Goal: Information Seeking & Learning: Check status

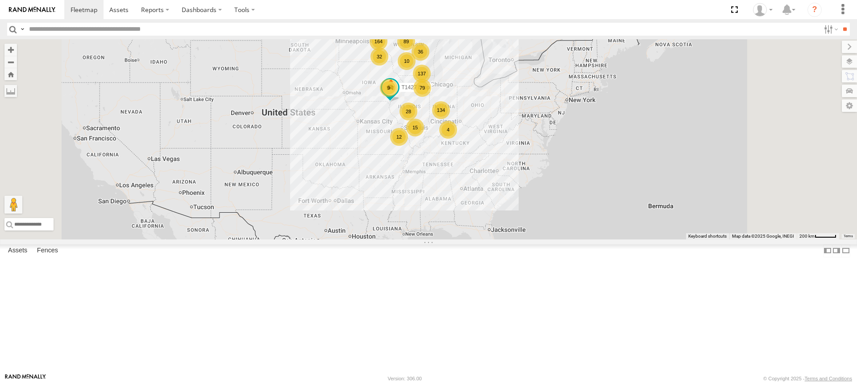
click at [450, 119] on div "134" at bounding box center [441, 110] width 18 height 18
click at [559, 168] on div "134 9 32 79 164 89 137 15 36 28 12 T1427 Drop 10 10 4" at bounding box center [428, 139] width 857 height 200
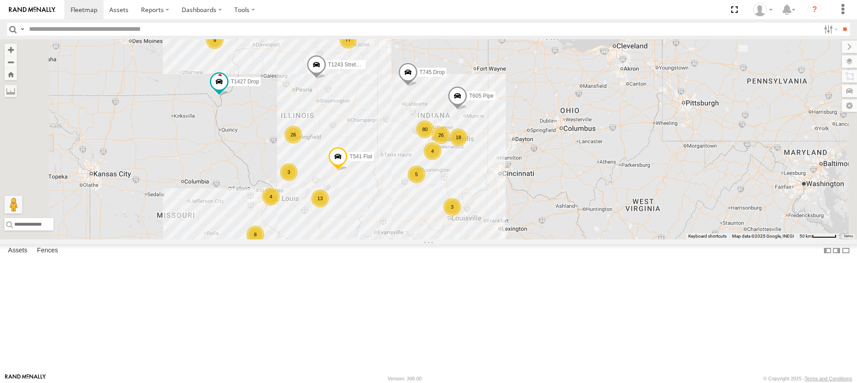
click at [467, 110] on span at bounding box center [457, 98] width 20 height 24
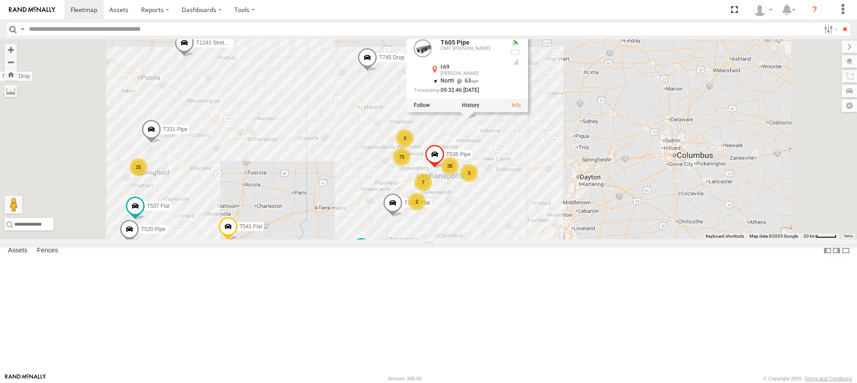
click at [560, 192] on div "T1427 Drop T745 Drop T541 Flat T459 Moffett Flat T1428 Drop T605 Pipe T1243 Str…" at bounding box center [428, 139] width 857 height 200
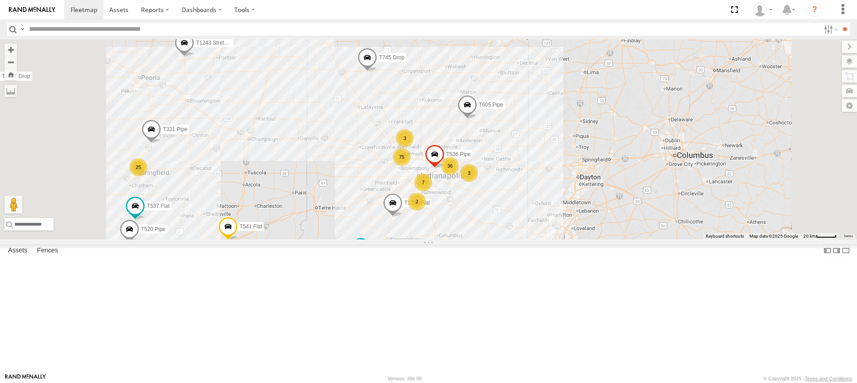
click at [560, 192] on div "T1427 Drop T745 Drop T541 Flat T459 Moffett Flat T1428 Drop T605 Pipe T1243 Str…" at bounding box center [428, 139] width 857 height 200
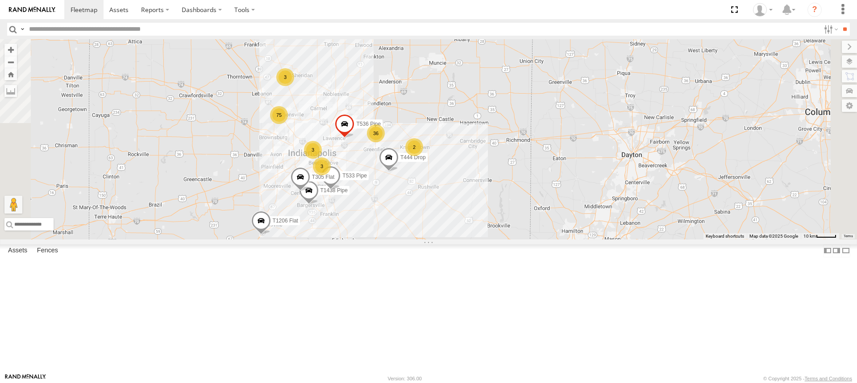
drag, startPoint x: 613, startPoint y: 218, endPoint x: 542, endPoint y: 123, distance: 118.6
click at [542, 123] on div "T1427 Drop T745 Drop T541 Flat T459 Moffett Flat T1428 Drop T605 Pipe T1243 Str…" at bounding box center [428, 139] width 857 height 200
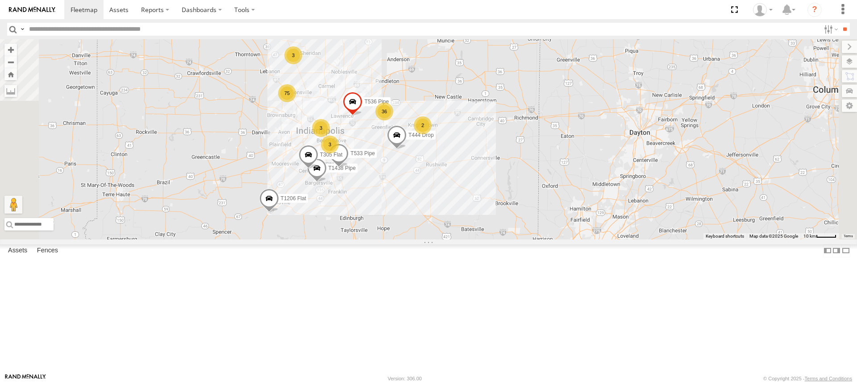
click at [506, 226] on div "T1427 Drop T745 Drop T541 Flat T459 Moffett Flat T1428 Drop T605 Pipe T1243 Str…" at bounding box center [428, 139] width 857 height 200
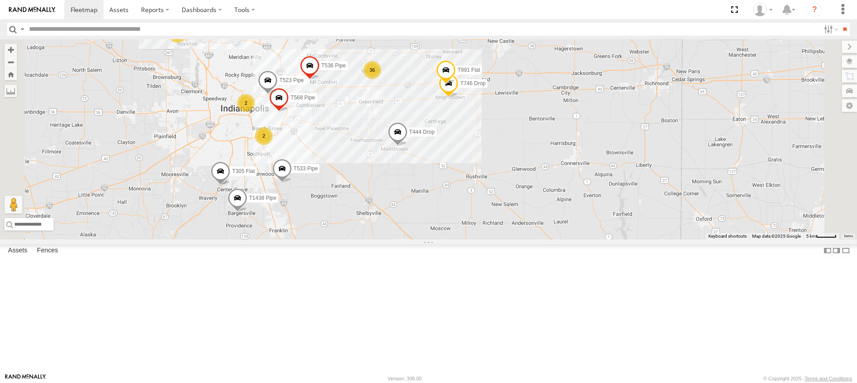
drag, startPoint x: 476, startPoint y: 168, endPoint x: 474, endPoint y: 180, distance: 12.2
click at [474, 180] on div "T1427 Drop T745 Drop T541 Flat T459 Moffett Flat T1428 Drop T605 Pipe T1243 Str…" at bounding box center [428, 139] width 857 height 200
click at [412, 182] on div "T1427 Drop T745 Drop T541 Flat T459 Moffett Flat T1428 Drop T605 Pipe T1243 Str…" at bounding box center [428, 139] width 857 height 200
click at [410, 186] on div "T1427 Drop T745 Drop T541 Flat T459 Moffett Flat T1428 Drop T605 Pipe T1243 Str…" at bounding box center [428, 139] width 857 height 200
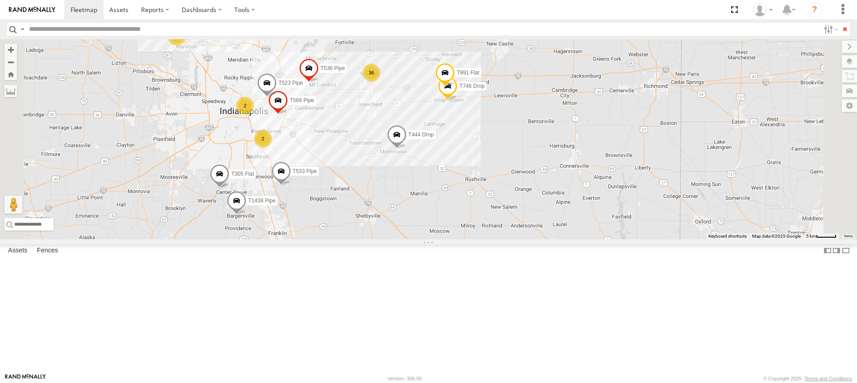
click at [410, 186] on div "T1427 Drop T745 Drop T541 Flat T459 Moffett Flat T1428 Drop T605 Pipe T1243 Str…" at bounding box center [428, 139] width 857 height 200
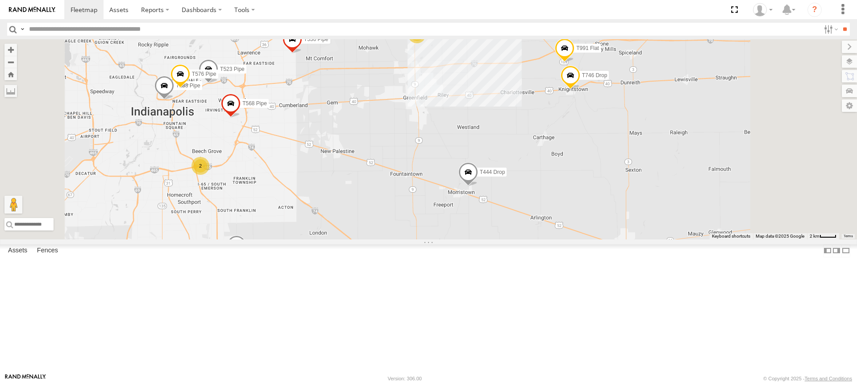
drag, startPoint x: 603, startPoint y: 165, endPoint x: 576, endPoint y: 174, distance: 28.8
click at [576, 174] on div "T1427 Drop T745 Drop T541 Flat T459 Moffett Flat T1428 Drop T605 Pipe T1243 Str…" at bounding box center [428, 139] width 857 height 200
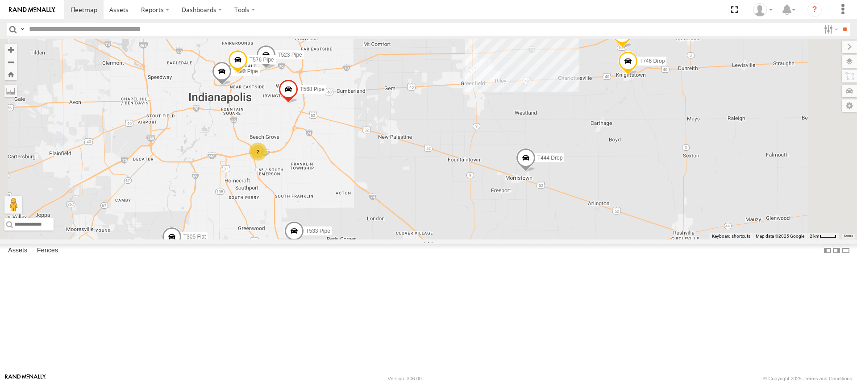
drag, startPoint x: 539, startPoint y: 231, endPoint x: 557, endPoint y: 214, distance: 24.3
click at [584, 215] on div "T1427 Drop T745 Drop T541 Flat T459 Moffett Flat T1428 Drop T605 Pipe T1243 Str…" at bounding box center [428, 139] width 857 height 200
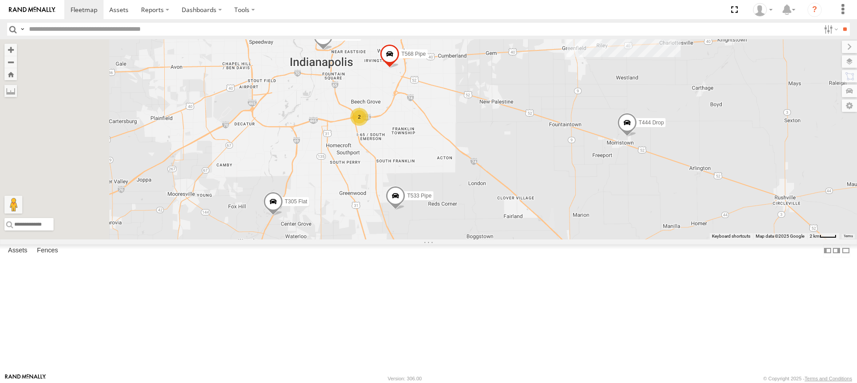
drag, startPoint x: 370, startPoint y: 201, endPoint x: 605, endPoint y: 182, distance: 235.8
click at [605, 182] on div "T1427 Drop T745 Drop T541 Flat T459 Moffett Flat T1428 Drop T605 Pipe T1243 Str…" at bounding box center [428, 139] width 857 height 200
click at [372, 124] on div "2" at bounding box center [363, 115] width 18 height 18
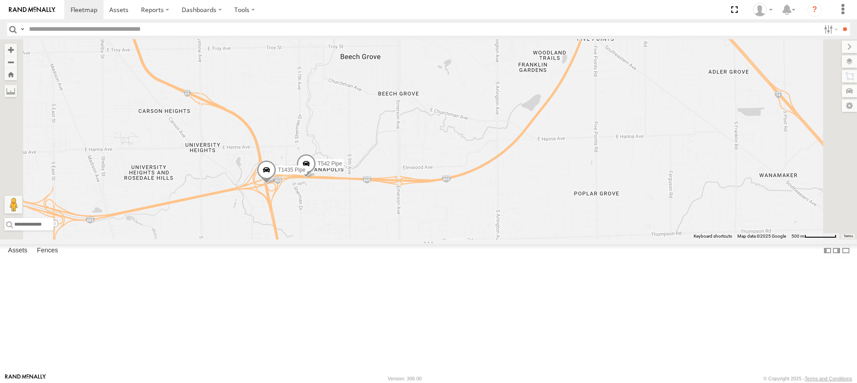
drag, startPoint x: 572, startPoint y: 117, endPoint x: 486, endPoint y: 180, distance: 106.7
click at [486, 180] on div "T1427 Drop T745 Drop T541 Flat T459 Moffett Flat T1428 Drop T605 Pipe T1243 Str…" at bounding box center [428, 139] width 857 height 200
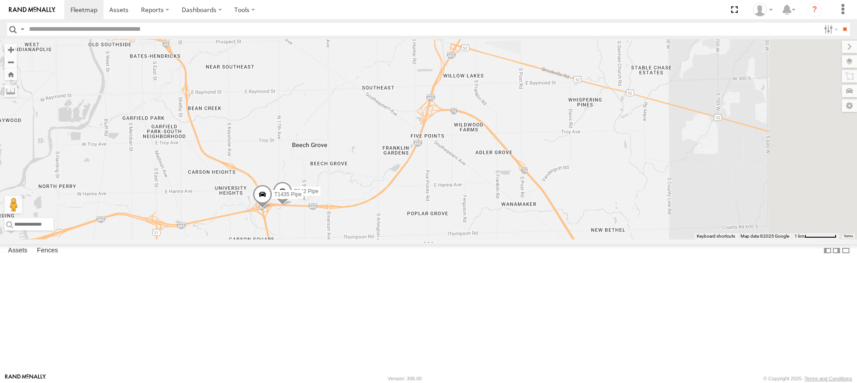
drag, startPoint x: 525, startPoint y: 112, endPoint x: 464, endPoint y: 177, distance: 89.3
click at [464, 177] on div "T1427 Drop T745 Drop T541 Flat T459 Moffett Flat T1428 Drop T605 Pipe T1243 Str…" at bounding box center [428, 139] width 857 height 200
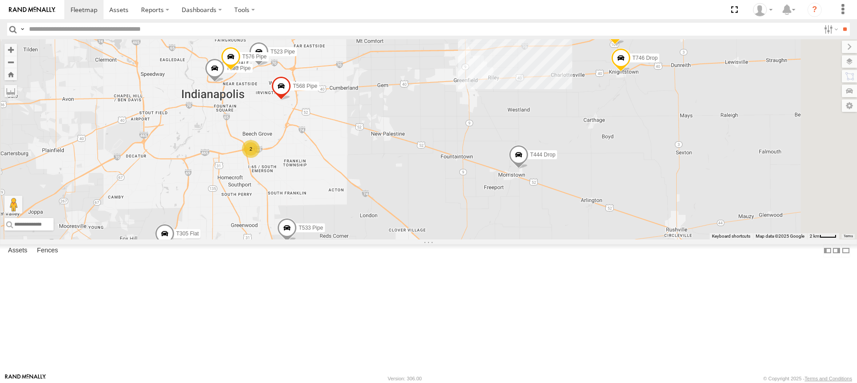
drag, startPoint x: 451, startPoint y: 137, endPoint x: 365, endPoint y: 149, distance: 86.0
click at [365, 149] on div "T1427 Drop T745 Drop T541 Flat T459 Moffett Flat T1428 Drop T605 Pipe T1243 Str…" at bounding box center [428, 139] width 857 height 200
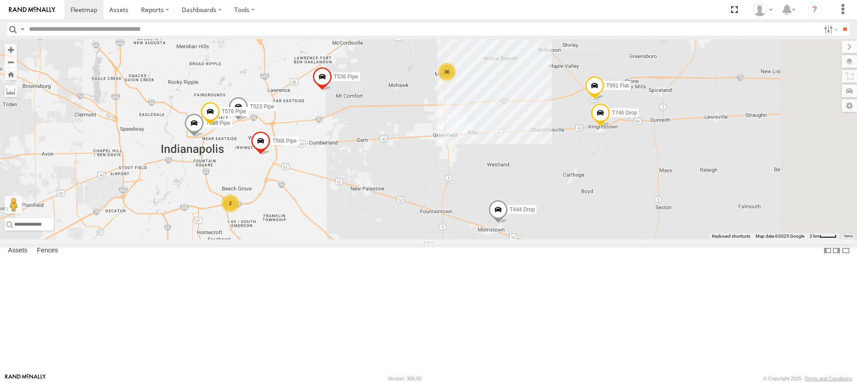
drag, startPoint x: 530, startPoint y: 106, endPoint x: 510, endPoint y: 163, distance: 59.8
click at [510, 163] on div "T1427 Drop T745 Drop T541 Flat T459 Moffett Flat T1428 Drop T605 Pipe T1243 Str…" at bounding box center [428, 139] width 857 height 200
click at [337, 199] on div "T1427 Drop T745 Drop T541 Flat T459 Moffett Flat T1428 Drop T605 Pipe T1243 Str…" at bounding box center [428, 139] width 857 height 200
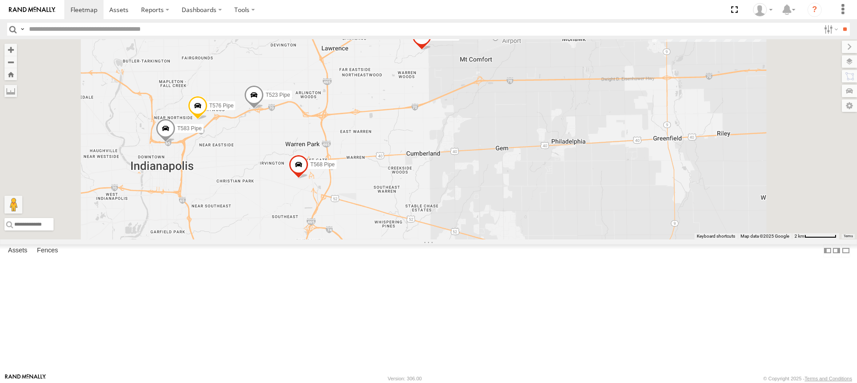
click at [337, 199] on div "T1427 Drop T745 Drop T541 Flat T459 Moffett Flat T1428 Drop T605 Pipe T1243 Str…" at bounding box center [428, 139] width 857 height 200
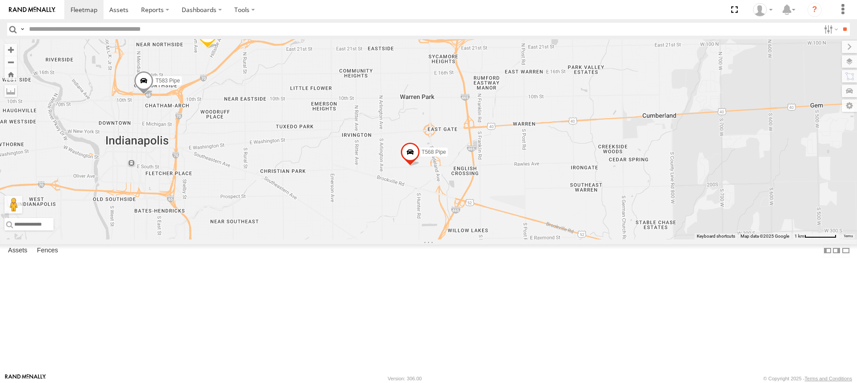
drag, startPoint x: 337, startPoint y: 199, endPoint x: 377, endPoint y: 140, distance: 71.0
click at [377, 140] on div "T1427 Drop T745 Drop T541 Flat T459 Moffett Flat T1428 Drop T605 Pipe T1243 Str…" at bounding box center [428, 139] width 857 height 200
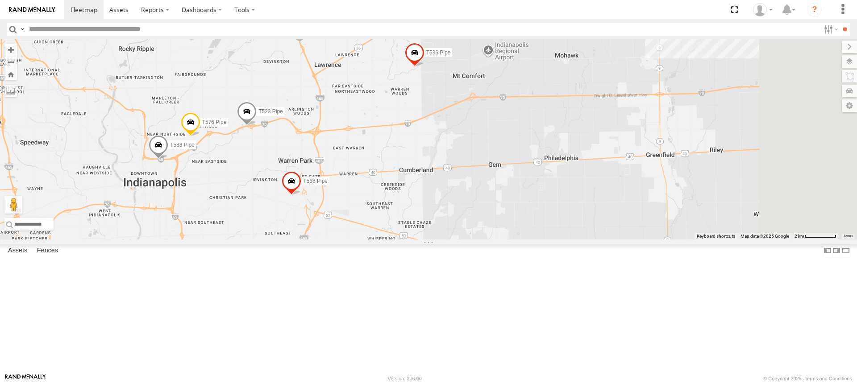
drag, startPoint x: 559, startPoint y: 126, endPoint x: 522, endPoint y: 172, distance: 58.7
click at [522, 172] on div "T1427 Drop T745 Drop T541 Flat T459 Moffett Flat T1428 Drop T605 Pipe T1243 Str…" at bounding box center [428, 139] width 857 height 200
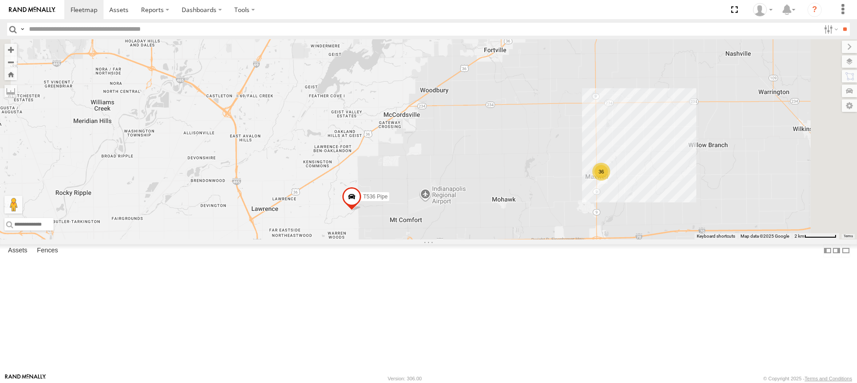
drag, startPoint x: 517, startPoint y: 160, endPoint x: 443, endPoint y: 324, distance: 180.1
click at [443, 240] on div "T1427 Drop T745 Drop T541 Flat T459 Moffett Flat T1428 Drop T605 Pipe T1243 Str…" at bounding box center [428, 139] width 857 height 200
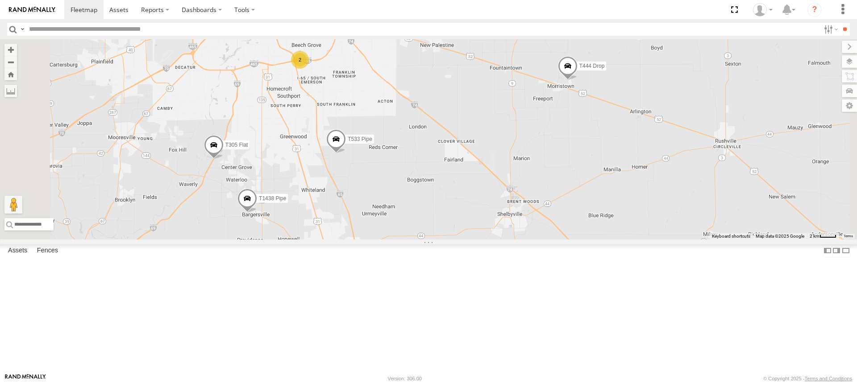
drag, startPoint x: 506, startPoint y: 264, endPoint x: 517, endPoint y: 8, distance: 255.9
click at [517, 8] on body at bounding box center [428, 191] width 857 height 383
click at [224, 158] on span at bounding box center [214, 146] width 20 height 24
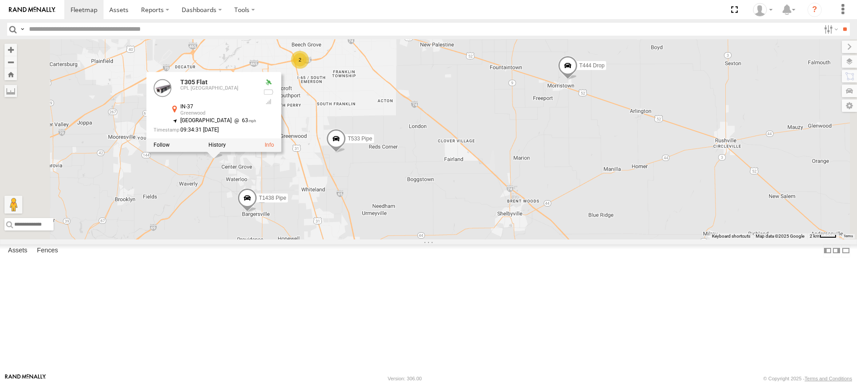
click at [398, 182] on div "T1427 Drop T745 Drop T541 Flat T459 Moffett Flat T1428 Drop T605 Pipe T1243 Str…" at bounding box center [428, 139] width 857 height 200
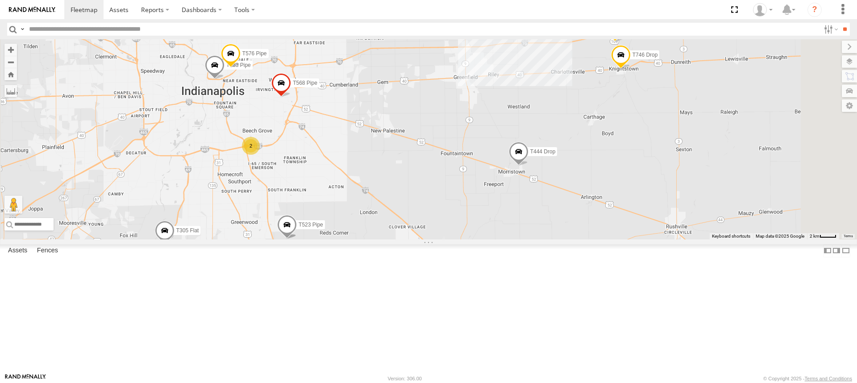
drag, startPoint x: 476, startPoint y: 99, endPoint x: 427, endPoint y: 187, distance: 101.0
click at [427, 187] on div "T1427 Drop T745 Drop T541 Flat T459 Moffett Flat T1428 Drop T605 Pipe T1243 Str…" at bounding box center [428, 139] width 857 height 200
click at [208, 298] on span at bounding box center [198, 286] width 20 height 24
click at [434, 238] on div "T1427 Drop T745 Drop T541 Flat T459 Moffett Flat T1428 Drop T605 Pipe T1243 Str…" at bounding box center [428, 139] width 857 height 200
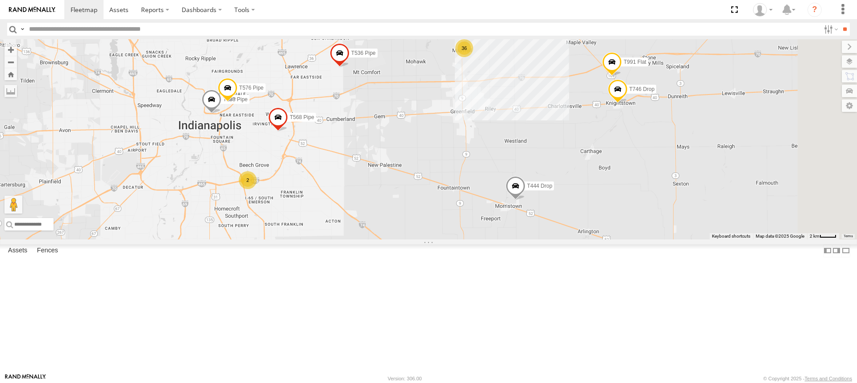
drag, startPoint x: 491, startPoint y: 196, endPoint x: 488, endPoint y: 232, distance: 36.8
click at [488, 232] on div "T1427 Drop T745 Drop T541 Flat T459 Moffett Flat T1428 Drop T605 Pipe T1243 Str…" at bounding box center [428, 139] width 857 height 200
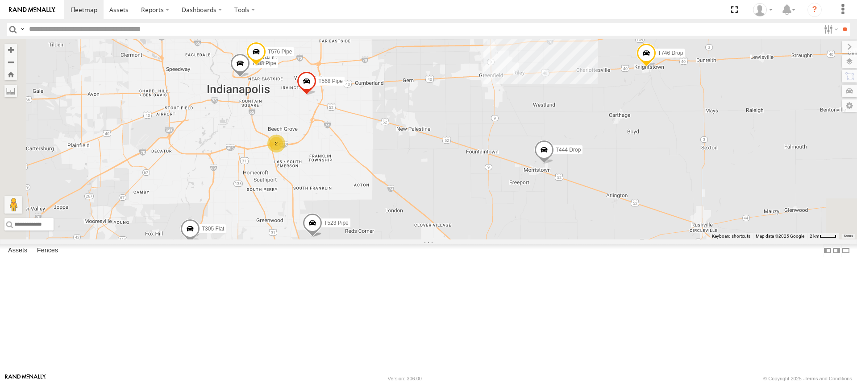
drag, startPoint x: 521, startPoint y: 173, endPoint x: 538, endPoint y: 136, distance: 40.1
click at [538, 136] on div "T1427 Drop T745 Drop T541 Flat T459 Moffett Flat T1428 Drop T605 Pipe T1243 Str…" at bounding box center [428, 139] width 857 height 200
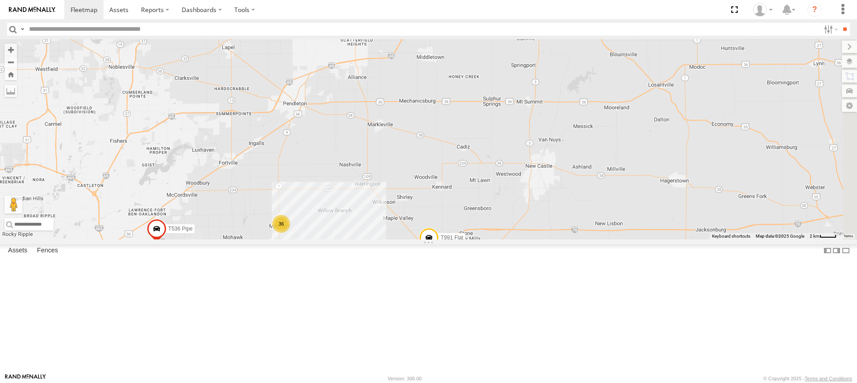
drag, startPoint x: 509, startPoint y: 115, endPoint x: 343, endPoint y: 282, distance: 235.6
click at [337, 240] on div "T1427 Drop T745 Drop T541 Flat T459 Moffett Flat T1428 Drop T605 Pipe T1243 Str…" at bounding box center [428, 139] width 857 height 200
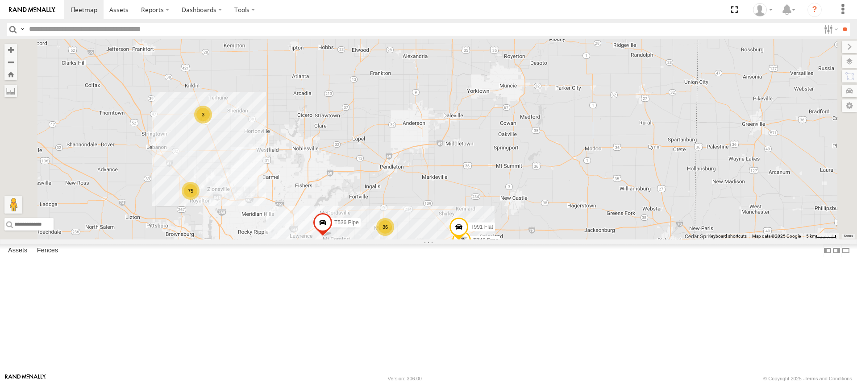
drag, startPoint x: 469, startPoint y: 133, endPoint x: 549, endPoint y: 227, distance: 123.1
click at [549, 227] on div "T1427 Drop T745 Drop T541 Flat T459 Moffett Flat T1428 Drop T605 Pipe T1243 Str…" at bounding box center [428, 139] width 857 height 200
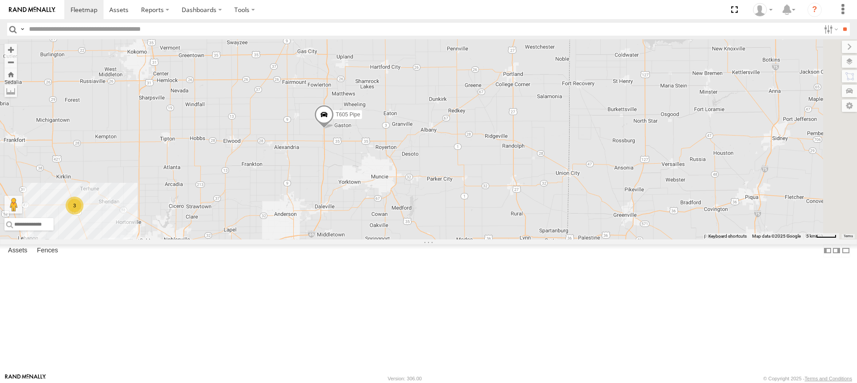
drag, startPoint x: 562, startPoint y: 120, endPoint x: 442, endPoint y: 207, distance: 148.8
click at [442, 207] on div "T1427 Drop T745 Drop T541 Flat T459 Moffett Flat T1428 Drop T605 Pipe T1243 Str…" at bounding box center [428, 139] width 857 height 200
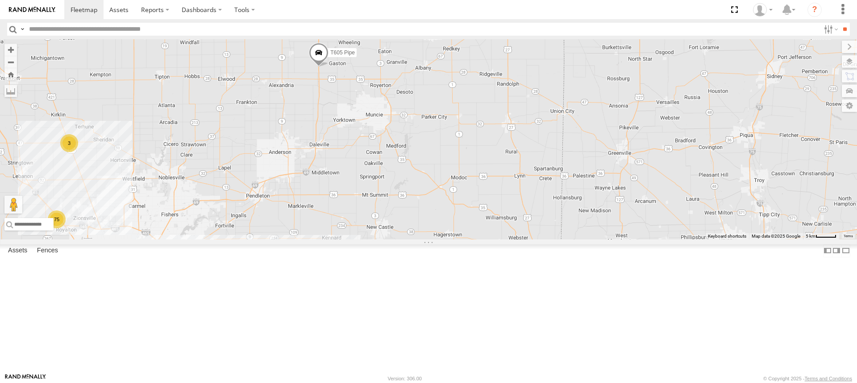
drag, startPoint x: 431, startPoint y: 161, endPoint x: 462, endPoint y: 42, distance: 123.1
click at [462, 42] on div "T1427 Drop T745 Drop T541 Flat T459 Moffett Flat T1428 Drop T605 Pipe T1243 Str…" at bounding box center [428, 139] width 857 height 200
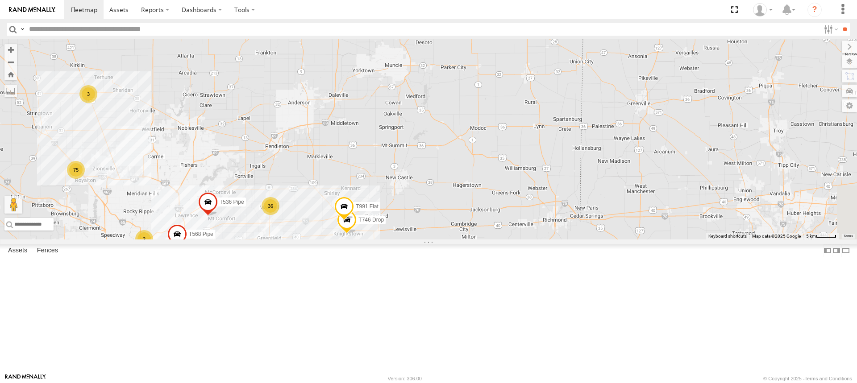
click at [460, 96] on div "T1427 Drop T745 Drop T541 Flat T459 Moffett Flat T1428 Drop T605 Pipe T1243 Str…" at bounding box center [428, 139] width 857 height 200
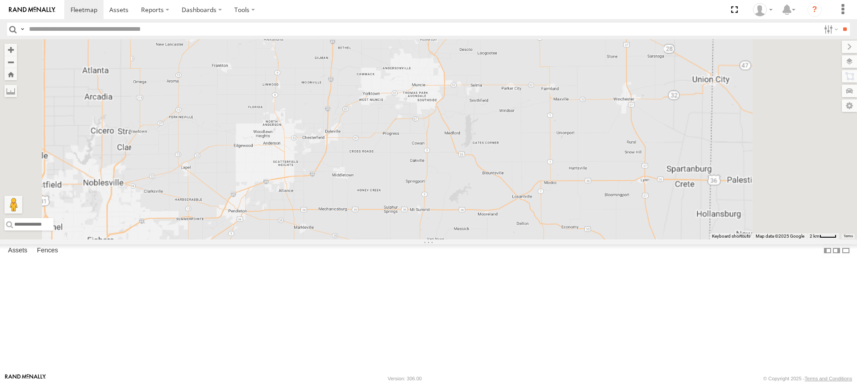
click at [460, 96] on div "T1427 Drop T745 Drop T541 Flat T459 Moffett Flat T1428 Drop T605 Pipe T1243 Str…" at bounding box center [428, 139] width 857 height 200
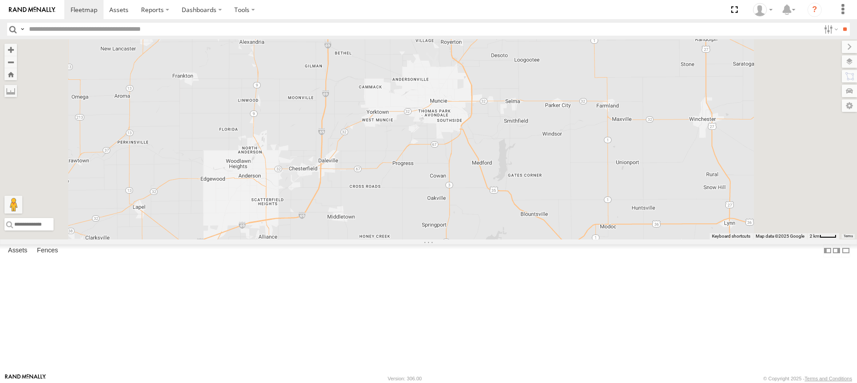
click at [460, 97] on div "T1427 Drop T745 Drop T541 Flat T459 Moffett Flat T1428 Drop T605 Pipe T1243 Str…" at bounding box center [428, 139] width 857 height 200
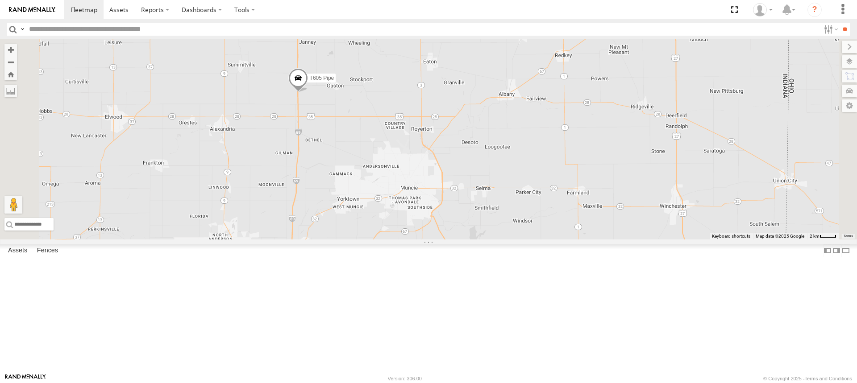
drag, startPoint x: 450, startPoint y: 79, endPoint x: 421, endPoint y: 166, distance: 91.8
click at [421, 167] on div "T1427 Drop T745 Drop T541 Flat T459 Moffett Flat T1428 Drop T605 Pipe T1243 Str…" at bounding box center [428, 139] width 857 height 200
click at [309, 91] on span at bounding box center [299, 78] width 20 height 24
click at [425, 199] on div "T1427 Drop T745 Drop T541 Flat T459 Moffett Flat T1428 Drop T605 Pipe T1243 Str…" at bounding box center [428, 139] width 857 height 200
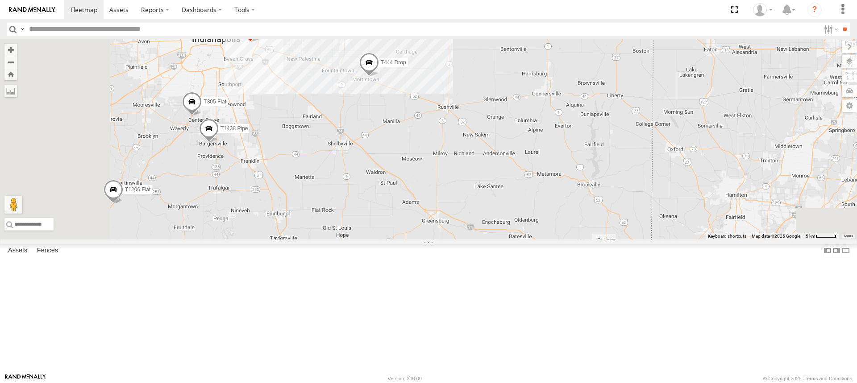
drag, startPoint x: 349, startPoint y: 234, endPoint x: 454, endPoint y: -69, distance: 320.7
click at [454, 0] on html at bounding box center [428, 191] width 857 height 383
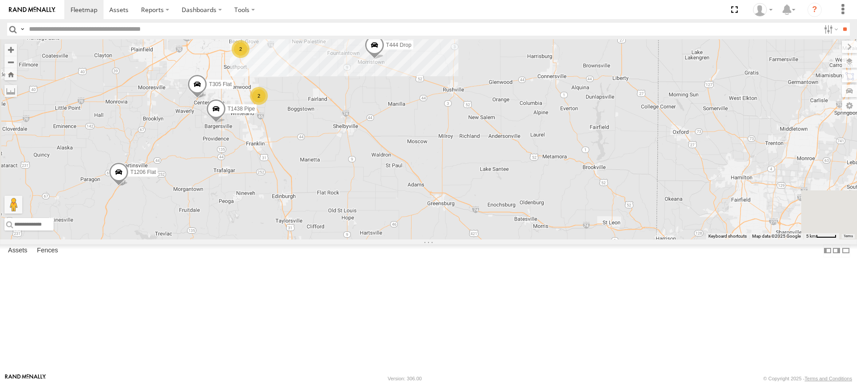
click at [457, 123] on div "T1427 Drop T745 Drop T541 Flat T459 Moffett Flat T1428 Drop T605 Pipe T1243 Str…" at bounding box center [428, 139] width 857 height 200
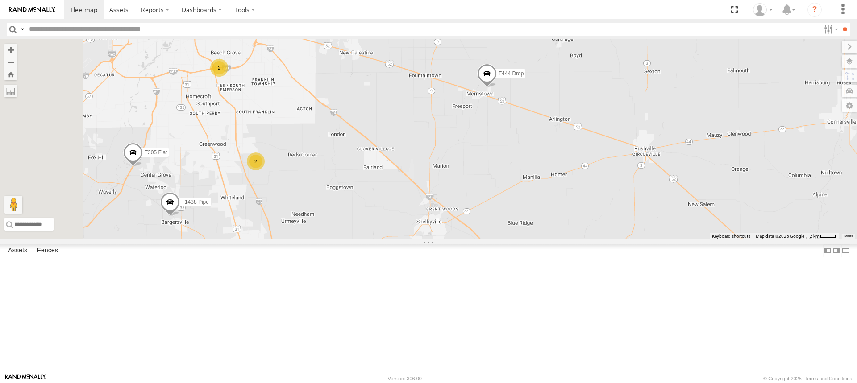
drag, startPoint x: 293, startPoint y: 136, endPoint x: 378, endPoint y: 162, distance: 89.7
click at [378, 162] on div "T1427 Drop T745 Drop T541 Flat T459 Moffett Flat T1428 Drop T605 Pipe T1243 Str…" at bounding box center [428, 139] width 857 height 200
click at [389, 228] on div "T1427 Drop T745 Drop T541 Flat T459 Moffett Flat T1428 Drop T605 Pipe T1243 Str…" at bounding box center [428, 139] width 857 height 200
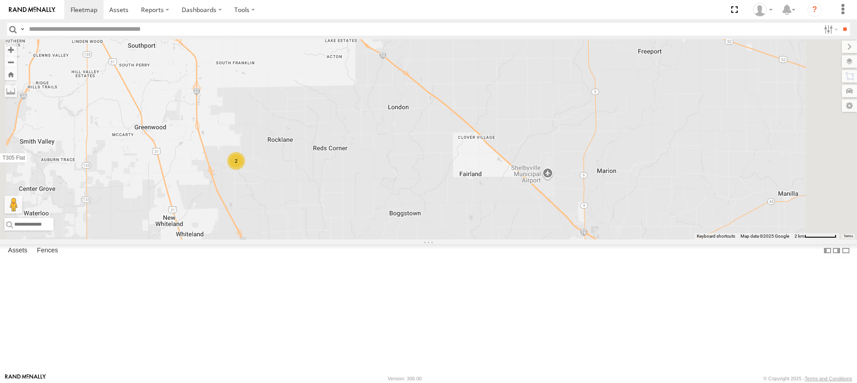
click at [374, 230] on div "T1427 Drop T745 Drop T541 Flat T459 Moffett Flat T1428 Drop T605 Pipe T1243 Str…" at bounding box center [428, 139] width 857 height 200
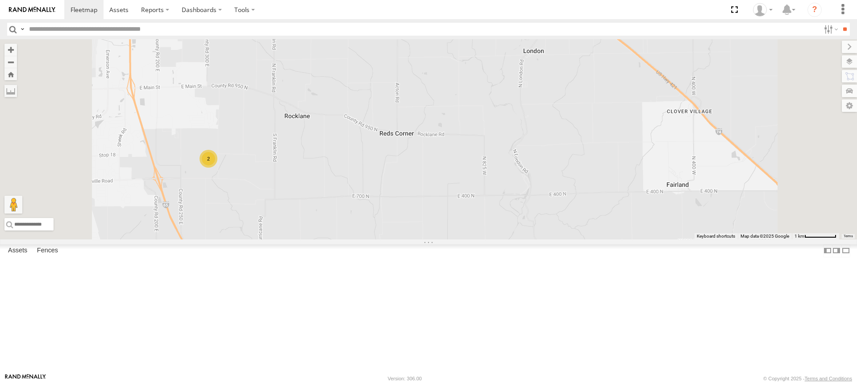
click at [217, 168] on div "2" at bounding box center [208, 159] width 18 height 18
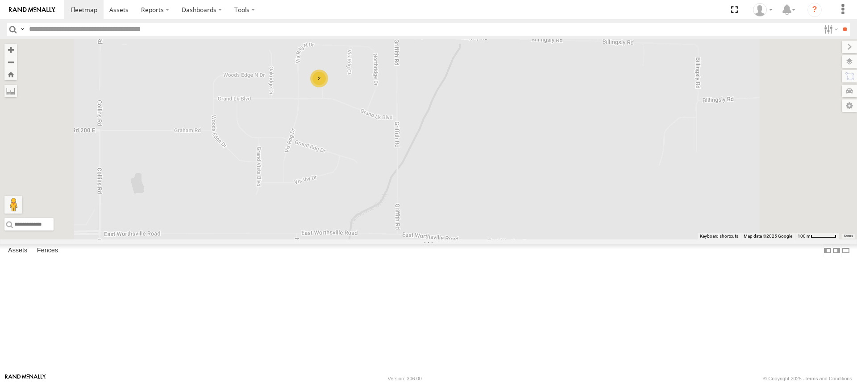
drag, startPoint x: 412, startPoint y: 71, endPoint x: 443, endPoint y: 230, distance: 161.9
click at [443, 230] on div "T1427 Drop T745 Drop T541 Flat T459 Moffett Flat T1428 Drop T605 Pipe T1243 Str…" at bounding box center [428, 139] width 857 height 200
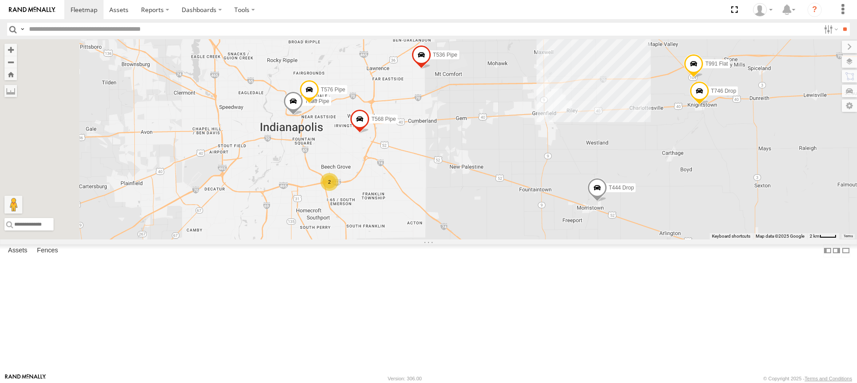
drag, startPoint x: 406, startPoint y: 87, endPoint x: 462, endPoint y: 312, distance: 231.8
click at [462, 240] on div "T1427 Drop T745 Drop T541 Flat T459 Moffett Flat T1428 Drop T605 Pipe T1243 Str…" at bounding box center [428, 139] width 857 height 200
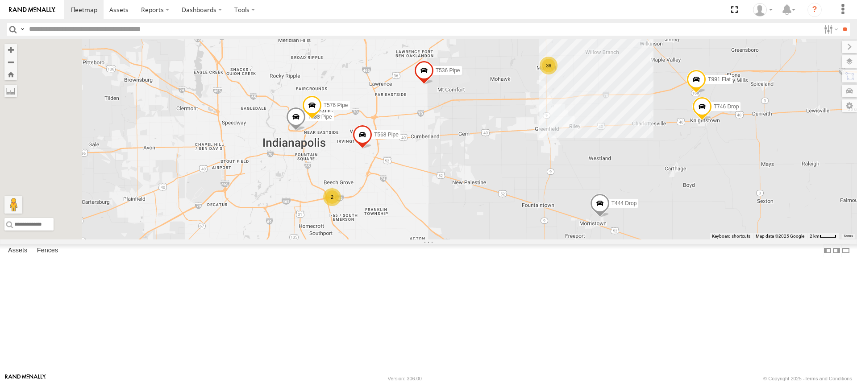
click at [306, 131] on span at bounding box center [296, 119] width 20 height 24
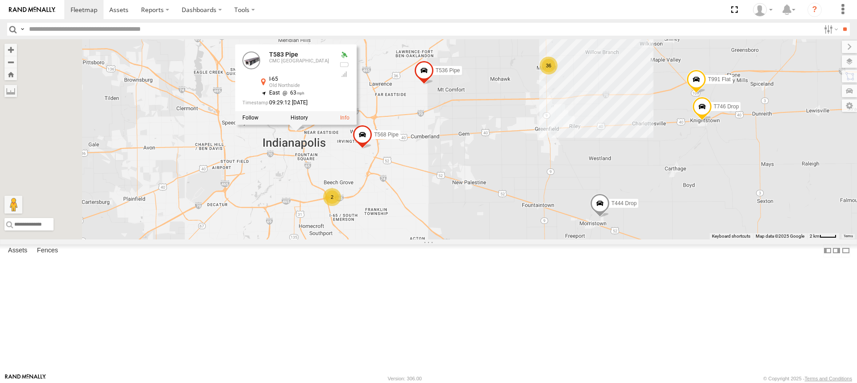
click at [433, 218] on div "T1427 Drop T745 Drop T541 Flat T459 Moffett Flat T1428 Drop T605 Pipe T1243 Str…" at bounding box center [428, 139] width 857 height 200
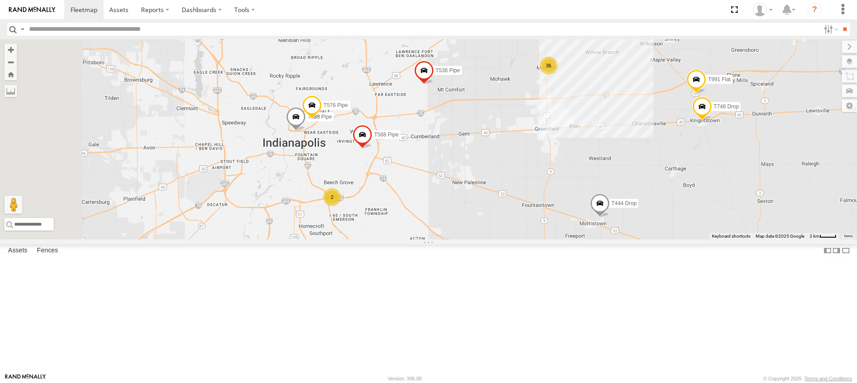
click at [433, 218] on div "T1427 Drop T745 Drop T541 Flat T459 Moffett Flat T1428 Drop T605 Pipe T1243 Str…" at bounding box center [428, 139] width 857 height 200
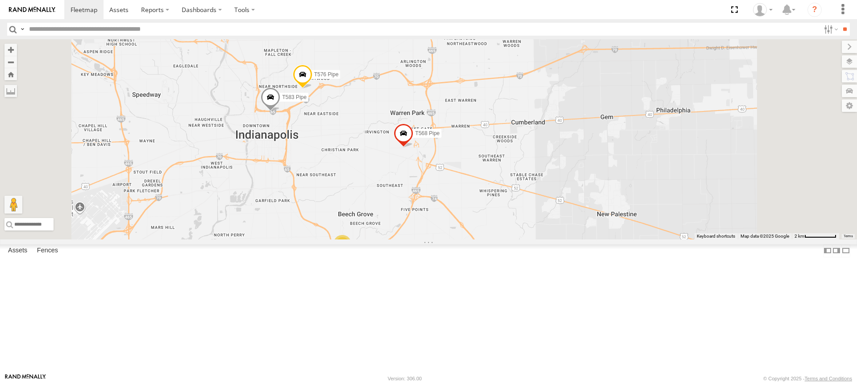
click at [413, 147] on span at bounding box center [403, 135] width 20 height 24
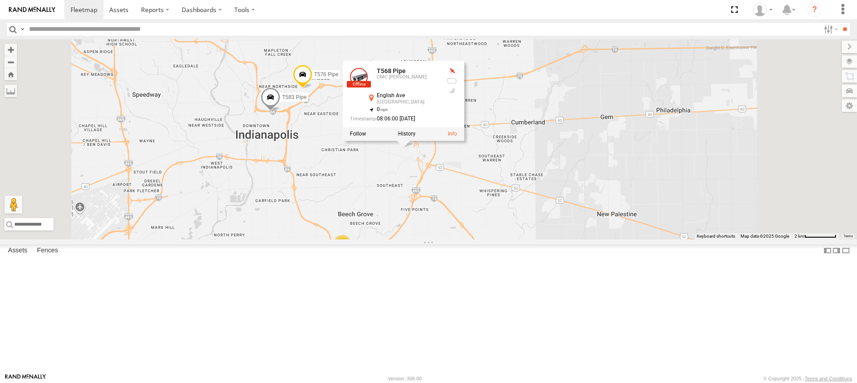
click at [536, 19] on span at bounding box center [527, 7] width 20 height 24
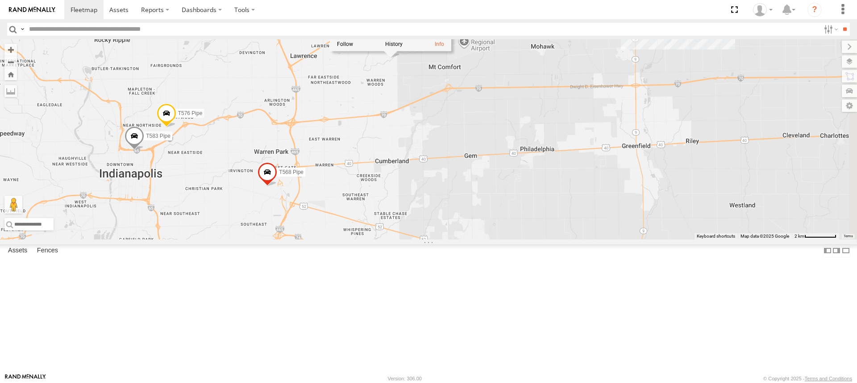
drag, startPoint x: 667, startPoint y: 182, endPoint x: 521, endPoint y: 223, distance: 151.9
click at [525, 224] on div "T1427 Drop T745 Drop T541 Flat T459 Moffett Flat T1428 Drop T605 Pipe T1243 Str…" at bounding box center [428, 139] width 857 height 200
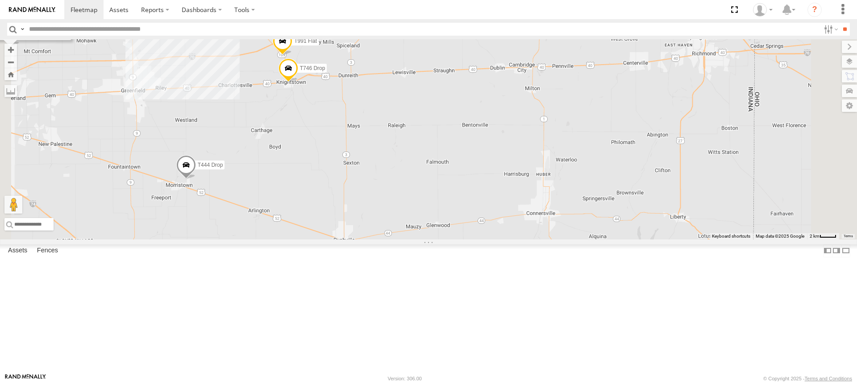
click at [298, 82] on span at bounding box center [288, 70] width 20 height 24
click at [292, 97] on div "T1427 Drop T745 Drop T541 Flat T459 Moffett Flat T1428 Drop T605 Pipe T1243 Str…" at bounding box center [428, 139] width 857 height 200
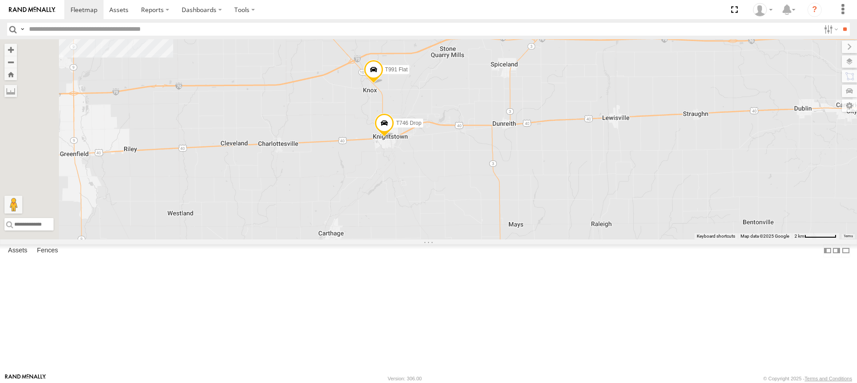
click at [383, 84] on span at bounding box center [374, 72] width 20 height 24
click at [331, 22] on link at bounding box center [322, 13] width 18 height 18
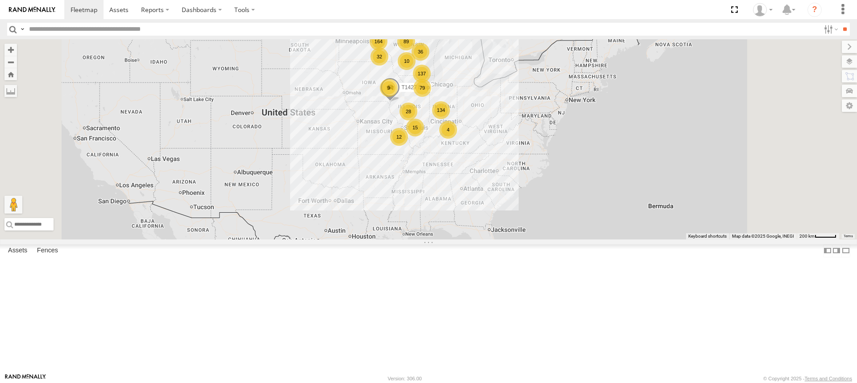
click at [575, 181] on div "134 9 32 79 164 89 137 15 36 28 12 T1427 Drop 10 10 4" at bounding box center [428, 139] width 857 height 200
click at [575, 182] on div "134 9 32 79 164 89 137 15 36 28 12 T1427 Drop 10 10 4" at bounding box center [428, 139] width 857 height 200
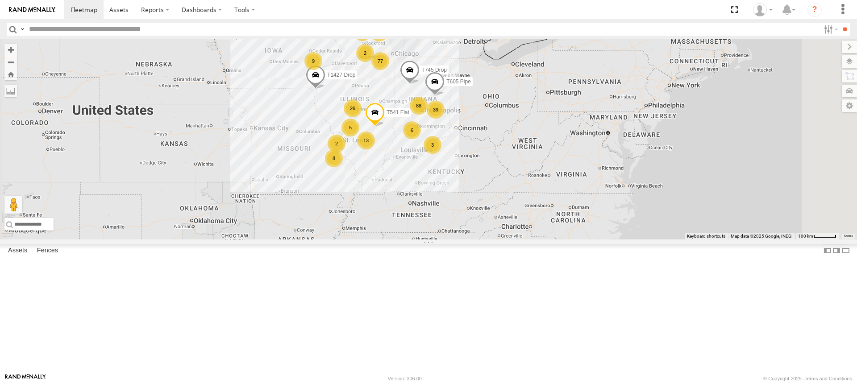
click at [536, 188] on div "T1427 Drop 88 9 3 77 149 85 99 13 29 4 2 26 8 11 29 39 5 6 28 T745 Drop T541 Fl…" at bounding box center [428, 139] width 857 height 200
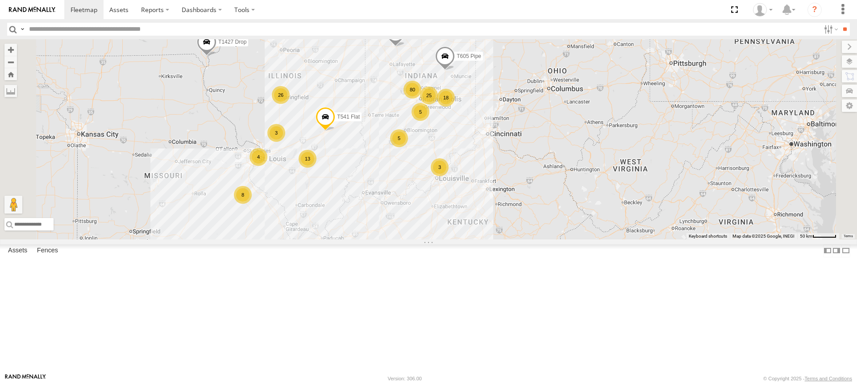
click at [429, 121] on div "5" at bounding box center [420, 112] width 18 height 18
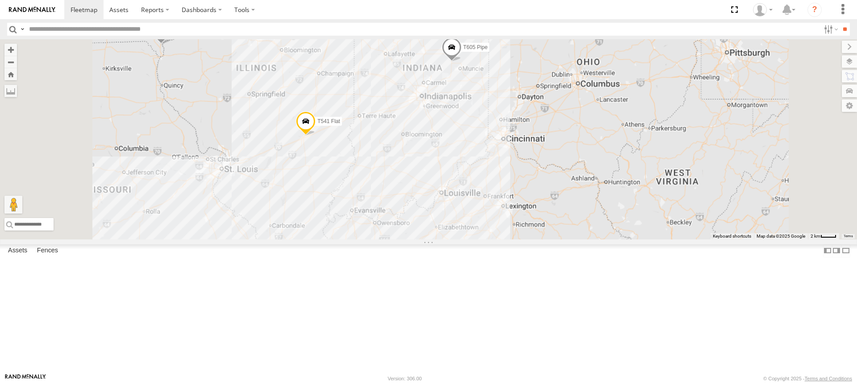
click at [538, 186] on div "T1427 Drop T745 Drop T541 Flat T128 Drop T1428 Drop T605 Pipe T459 [PERSON_NAME…" at bounding box center [428, 139] width 857 height 200
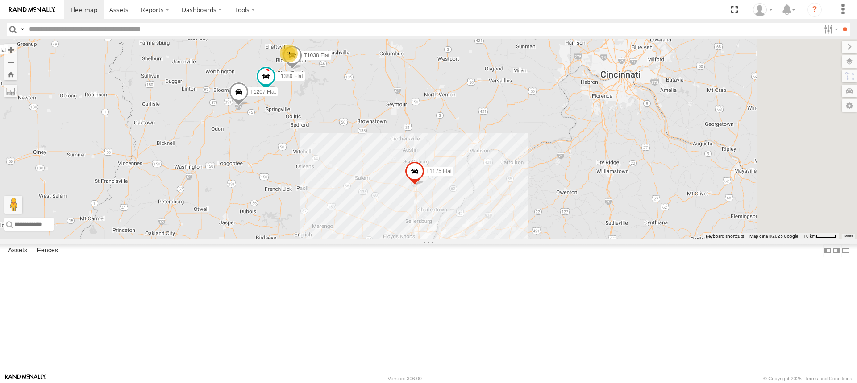
drag, startPoint x: 587, startPoint y: 269, endPoint x: 504, endPoint y: 137, distance: 155.2
click at [509, 135] on div "T1427 Drop T745 Drop T541 Flat T128 Drop T1428 Drop T605 Pipe T459 [PERSON_NAME…" at bounding box center [428, 139] width 857 height 200
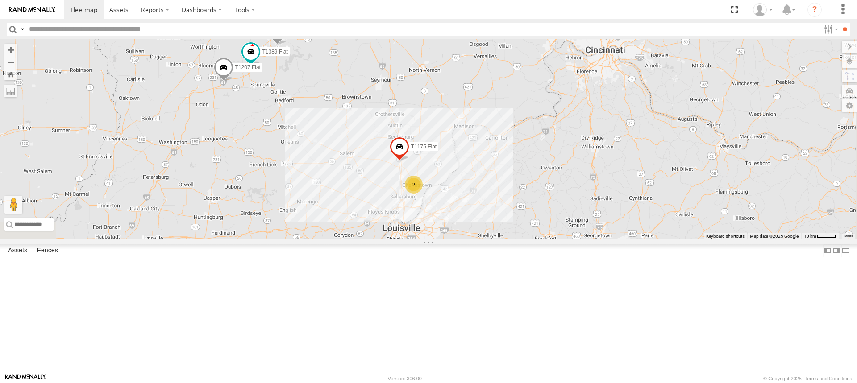
click at [517, 235] on div "T1427 Drop T745 Drop T541 Flat T128 Drop T1428 Drop T605 Pipe T459 [PERSON_NAME…" at bounding box center [428, 139] width 857 height 200
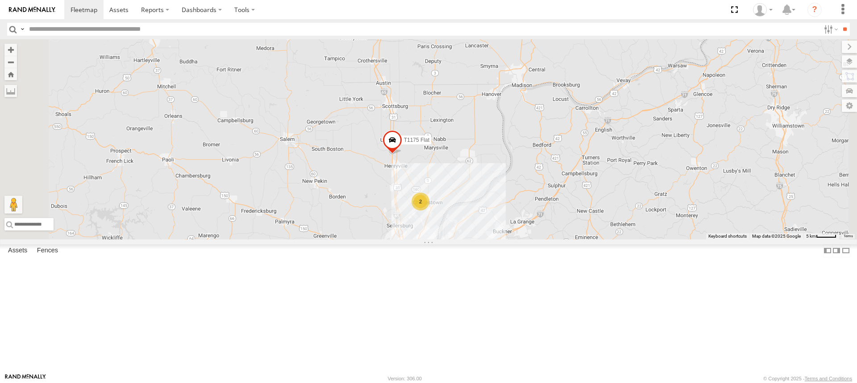
click at [429, 211] on div "2" at bounding box center [420, 202] width 18 height 18
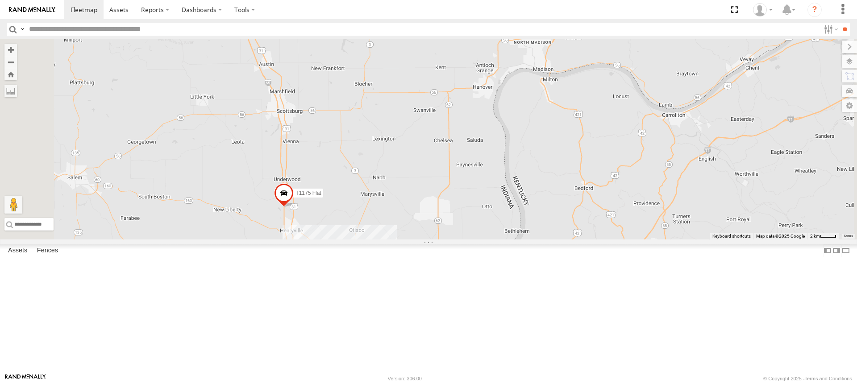
drag, startPoint x: 398, startPoint y: 135, endPoint x: 407, endPoint y: 373, distance: 237.9
click at [407, 240] on div "T1427 Drop T745 Drop T541 Flat T128 Drop T1428 Drop T605 Pipe T459 [PERSON_NAME…" at bounding box center [428, 139] width 857 height 200
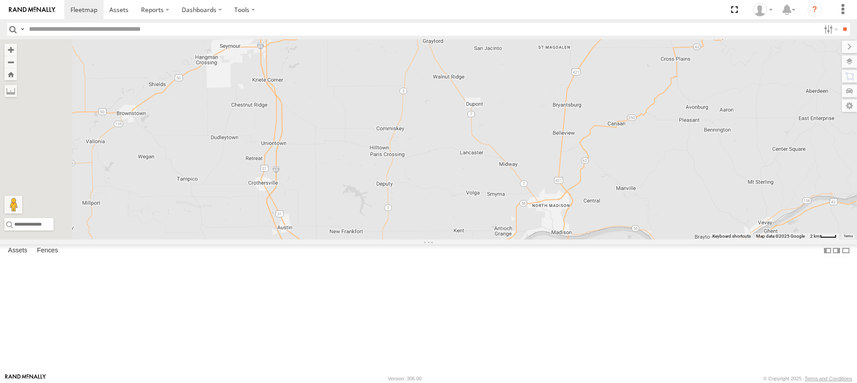
drag, startPoint x: 431, startPoint y: 230, endPoint x: 465, endPoint y: 282, distance: 62.0
click at [465, 240] on div "T1427 Drop T745 Drop T541 Flat T128 Drop T1428 Drop T605 Pipe T459 [PERSON_NAME…" at bounding box center [428, 139] width 857 height 200
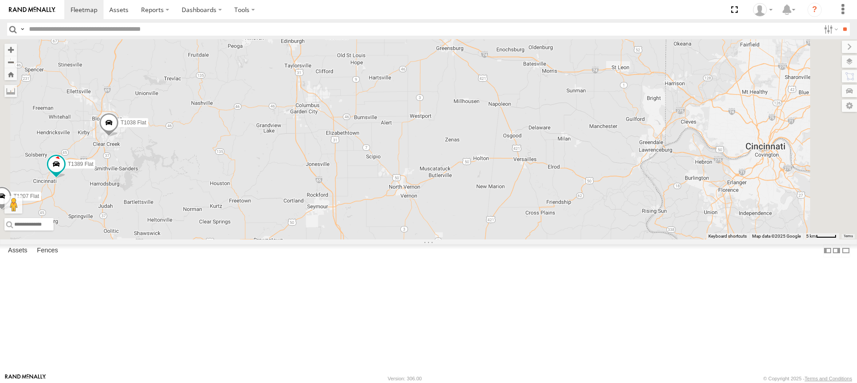
drag, startPoint x: 426, startPoint y: 160, endPoint x: 462, endPoint y: 270, distance: 115.3
click at [462, 240] on div "T1427 Drop T745 Drop T541 Flat T128 Drop T1428 Drop T605 Pipe T459 [PERSON_NAME…" at bounding box center [428, 139] width 857 height 200
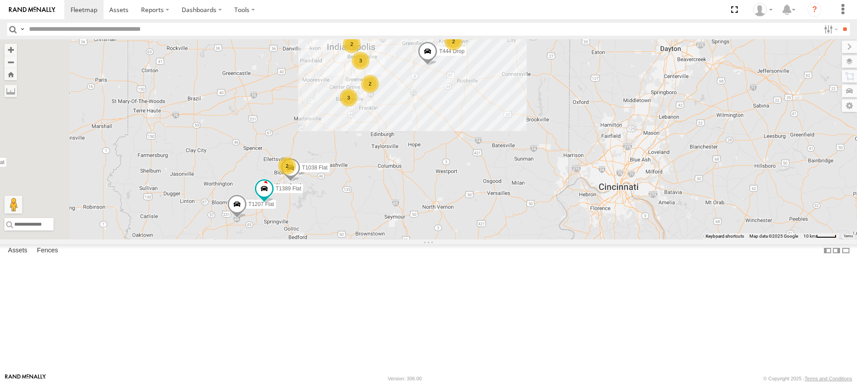
drag, startPoint x: 362, startPoint y: 306, endPoint x: 412, endPoint y: 228, distance: 93.4
click at [274, 207] on span "T1207 Flat" at bounding box center [260, 204] width 25 height 6
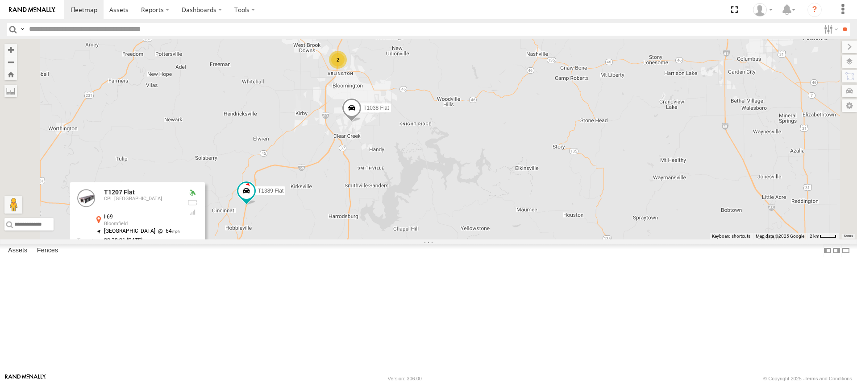
drag, startPoint x: 486, startPoint y: 129, endPoint x: 446, endPoint y: 217, distance: 96.4
click at [446, 217] on div "T1427 Drop T745 Drop T541 Flat T128 Drop T1428 Drop T605 Pipe T459 [PERSON_NAME…" at bounding box center [428, 139] width 857 height 200
click at [345, 72] on div "2" at bounding box center [336, 63] width 18 height 18
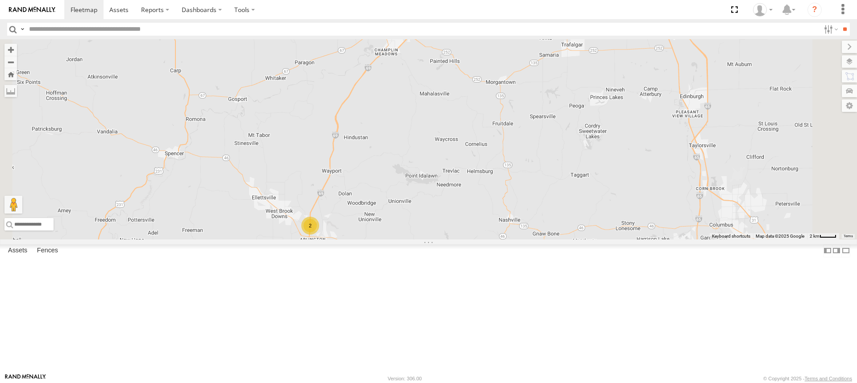
drag, startPoint x: 567, startPoint y: 170, endPoint x: 473, endPoint y: 313, distance: 170.8
click at [473, 240] on div "T1427 Drop T745 Drop T541 Flat T128 Drop T1428 Drop T605 Pipe T459 [PERSON_NAME…" at bounding box center [428, 139] width 857 height 200
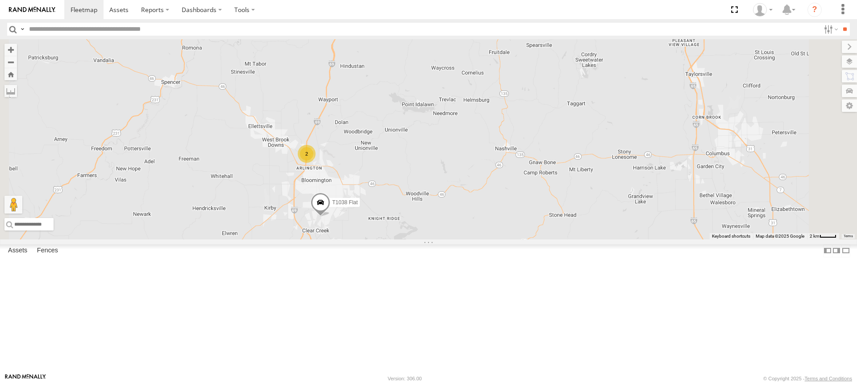
drag, startPoint x: 539, startPoint y: 208, endPoint x: 548, endPoint y: 98, distance: 110.1
click at [552, 101] on div "T1427 Drop T745 Drop T541 Flat T128 Drop T1428 Drop T605 Pipe T459 [PERSON_NAME…" at bounding box center [428, 139] width 857 height 200
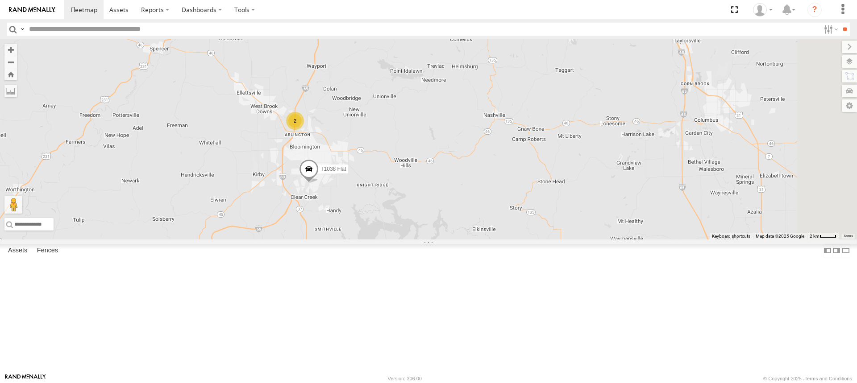
click at [319, 183] on span at bounding box center [309, 171] width 20 height 24
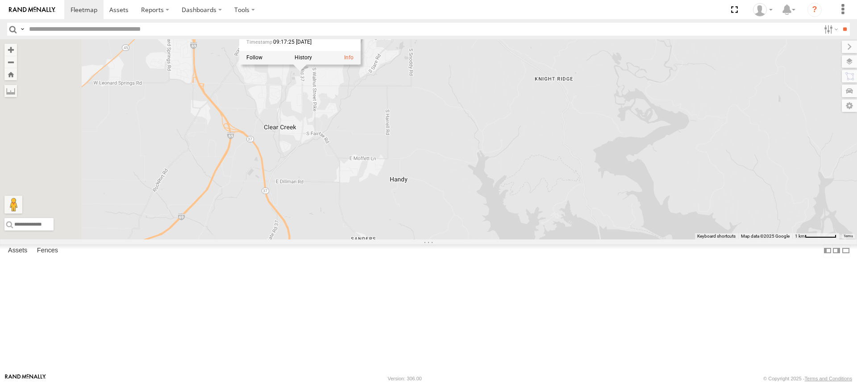
drag, startPoint x: 329, startPoint y: 290, endPoint x: 538, endPoint y: 111, distance: 274.9
click at [538, 111] on div "T1427 Drop T745 Drop T541 Flat T128 Drop T1428 Drop T605 Pipe T459 [PERSON_NAME…" at bounding box center [428, 139] width 857 height 200
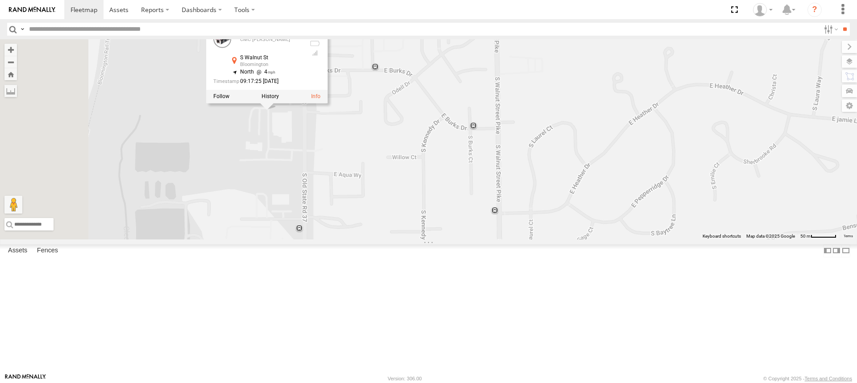
drag, startPoint x: 367, startPoint y: 116, endPoint x: 416, endPoint y: 260, distance: 151.2
click at [411, 240] on div "T1427 Drop T745 Drop T541 Flat T128 Drop T1428 Drop T605 Pipe T459 [PERSON_NAME…" at bounding box center [428, 139] width 857 height 200
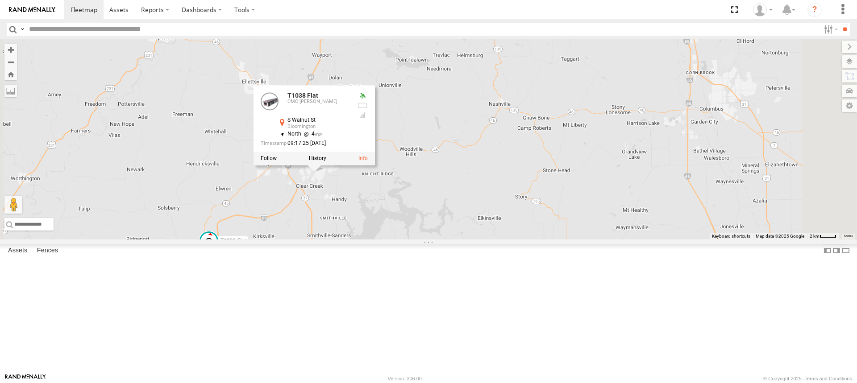
click at [545, 180] on div "T1427 Drop T745 Drop T541 Flat T128 Drop T1428 Drop T605 Pipe T459 [PERSON_NAME…" at bounding box center [428, 139] width 857 height 200
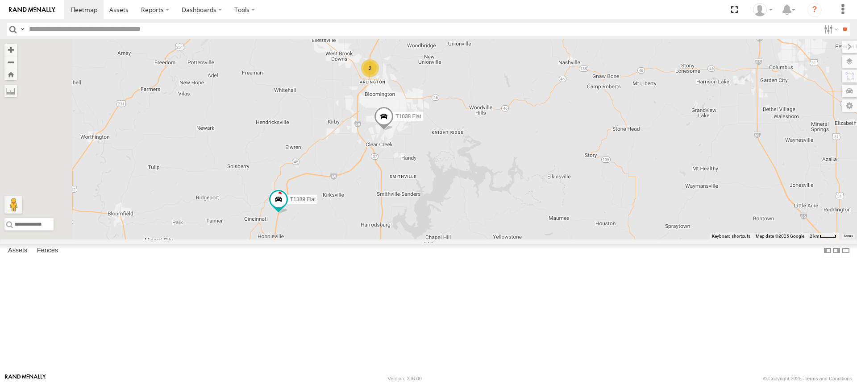
drag, startPoint x: 350, startPoint y: 222, endPoint x: 431, endPoint y: 173, distance: 95.5
click at [431, 173] on div "T1427 Drop T745 Drop T541 Flat T128 Drop T1428 Drop T605 Pipe T459 [PERSON_NAME…" at bounding box center [428, 139] width 857 height 200
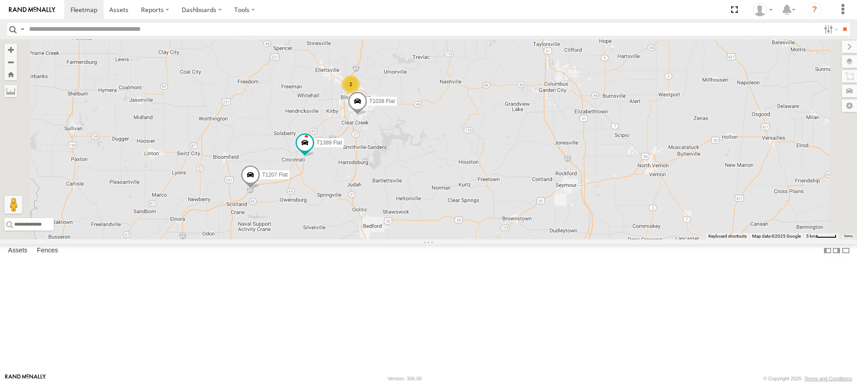
click at [367, 116] on span at bounding box center [358, 103] width 20 height 24
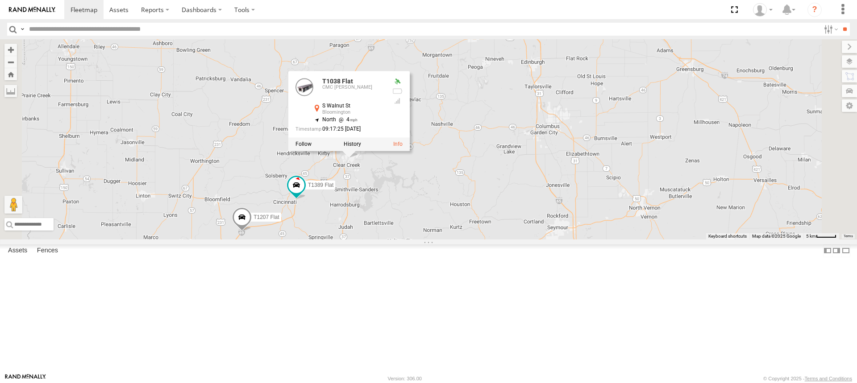
drag, startPoint x: 493, startPoint y: 196, endPoint x: 484, endPoint y: 241, distance: 46.1
click at [484, 240] on div "T1427 Drop T745 Drop T541 Flat T128 Drop T1428 Drop T605 Pipe T459 [PERSON_NAME…" at bounding box center [428, 139] width 857 height 200
click at [472, 240] on div "T1427 Drop T745 Drop T541 Flat T128 Drop T1428 Drop T605 Pipe T459 [PERSON_NAME…" at bounding box center [428, 139] width 857 height 200
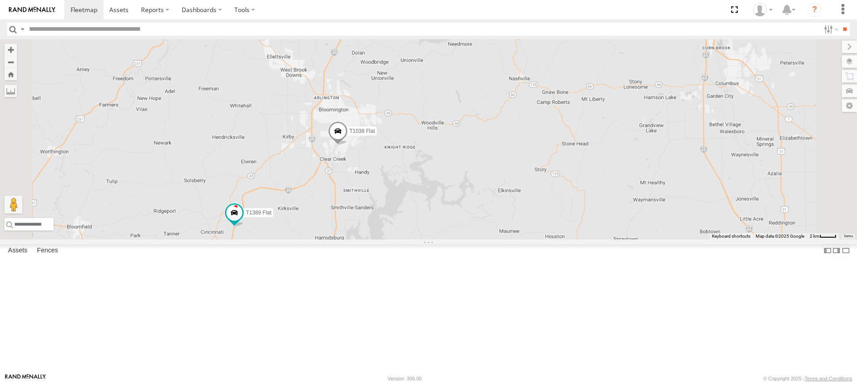
click at [472, 240] on div "T1427 Drop T745 Drop T541 Flat T128 Drop T1428 Drop T605 Pipe T459 [PERSON_NAME…" at bounding box center [428, 139] width 857 height 200
click at [463, 220] on div "T1427 Drop T745 Drop T541 Flat T128 Drop T1428 Drop T605 Pipe T459 [PERSON_NAME…" at bounding box center [428, 139] width 857 height 200
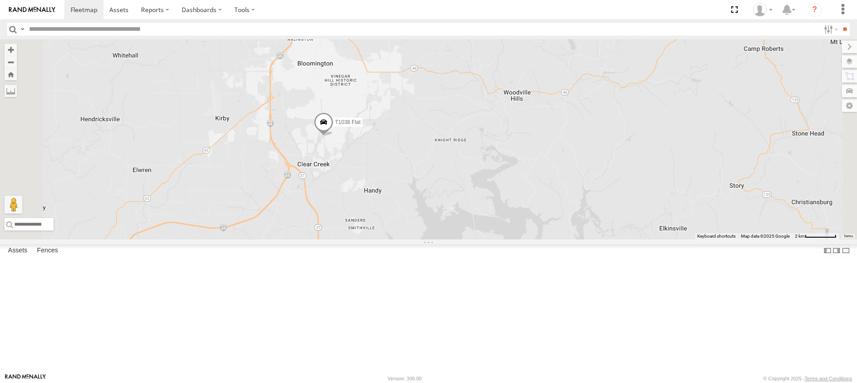
click at [444, 213] on div "T1427 Drop T745 Drop T541 Flat T128 Drop T1428 Drop T605 Pipe T459 [PERSON_NAME…" at bounding box center [428, 139] width 857 height 200
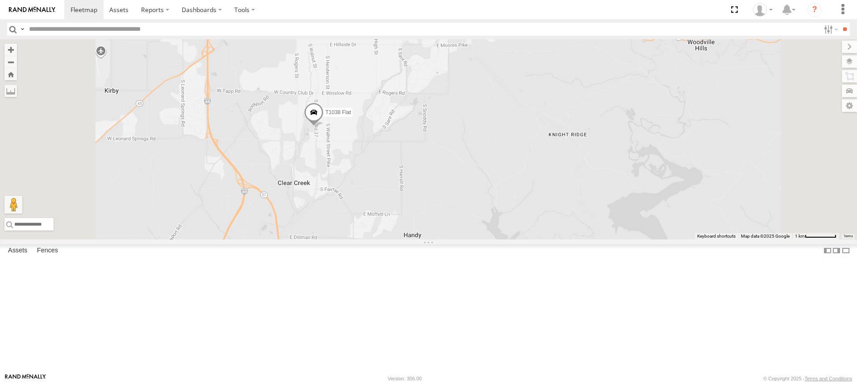
click at [444, 213] on div "T1427 Drop T745 Drop T541 Flat T128 Drop T1428 Drop T605 Pipe T459 [PERSON_NAME…" at bounding box center [428, 139] width 857 height 200
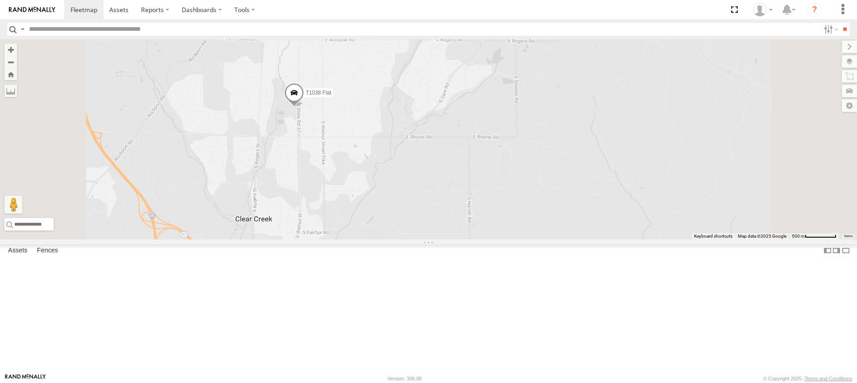
click at [417, 204] on div "T1427 Drop T745 Drop T541 Flat T128 Drop T1428 Drop T605 Pipe T459 [PERSON_NAME…" at bounding box center [428, 139] width 857 height 200
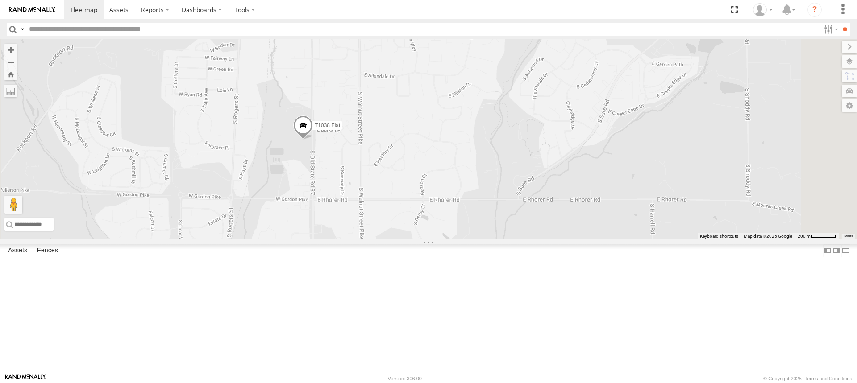
drag, startPoint x: 395, startPoint y: 165, endPoint x: 416, endPoint y: 231, distance: 69.3
click at [416, 231] on div "T1427 Drop T745 Drop T541 Flat T128 Drop T1428 Drop T605 Pipe T459 [PERSON_NAME…" at bounding box center [428, 139] width 857 height 200
click at [416, 230] on div "T1427 Drop T745 Drop T541 Flat T128 Drop T1428 Drop T605 Pipe T459 [PERSON_NAME…" at bounding box center [428, 139] width 857 height 200
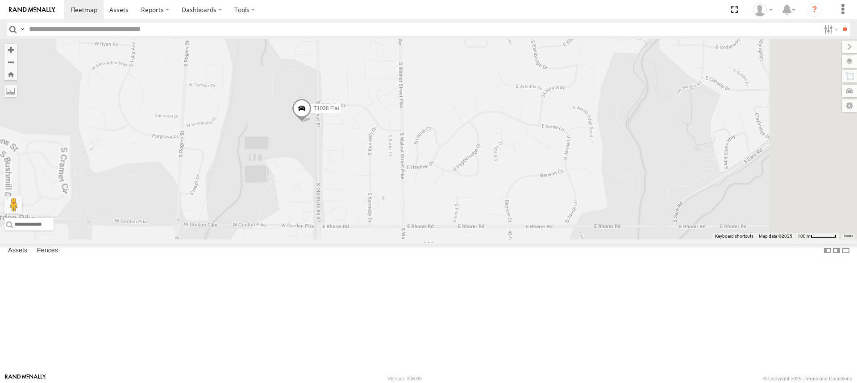
click at [418, 215] on div "T1427 Drop T745 Drop T541 Flat T128 Drop T1428 Drop T605 Pipe T459 [PERSON_NAME…" at bounding box center [428, 139] width 857 height 200
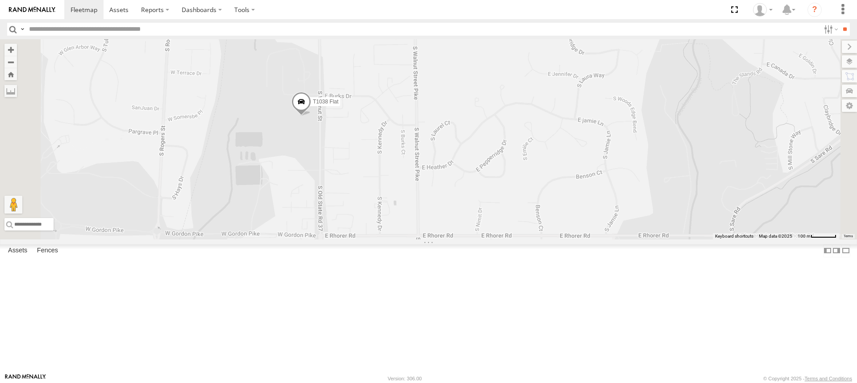
click at [418, 215] on div "T1427 Drop T745 Drop T541 Flat T128 Drop T1428 Drop T605 Pipe T459 [PERSON_NAME…" at bounding box center [428, 139] width 857 height 200
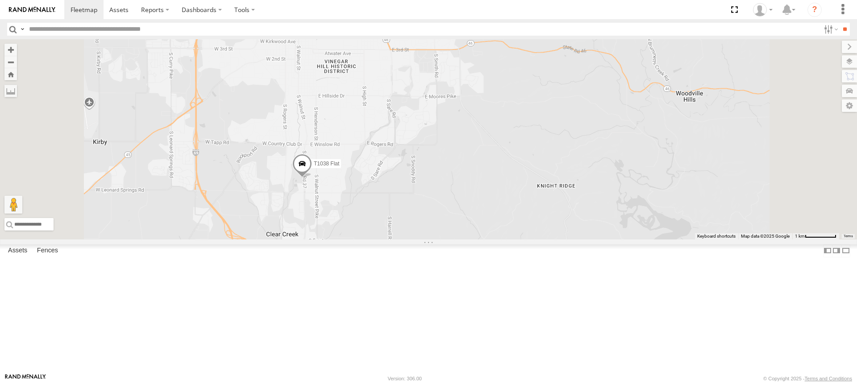
drag, startPoint x: 445, startPoint y: 179, endPoint x: 420, endPoint y: 248, distance: 74.1
click at [420, 240] on div "T1427 Drop T745 Drop T541 Flat T128 Drop T1428 Drop T605 Pipe T459 [PERSON_NAME…" at bounding box center [428, 139] width 857 height 200
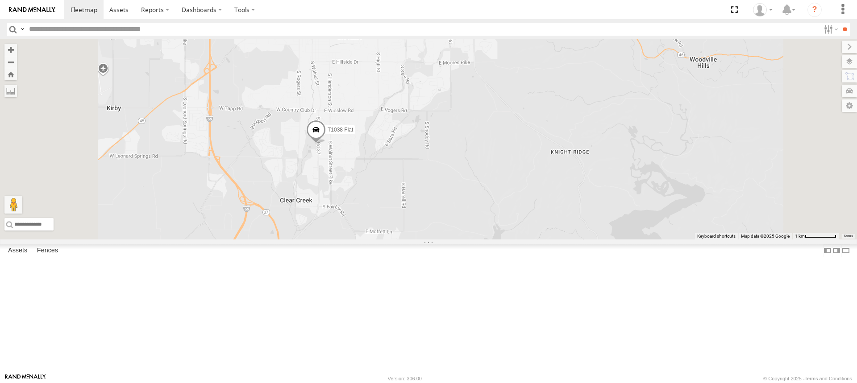
drag, startPoint x: 430, startPoint y: 268, endPoint x: 443, endPoint y: 227, distance: 43.2
click at [443, 227] on div "T1427 Drop T745 Drop T541 Flat T128 Drop T1428 Drop T605 Pipe T459 [PERSON_NAME…" at bounding box center [428, 139] width 857 height 200
click at [439, 214] on div "T1427 Drop T745 Drop T541 Flat T128 Drop T1428 Drop T605 Pipe T459 [PERSON_NAME…" at bounding box center [428, 139] width 857 height 200
click at [438, 214] on div "T1427 Drop T745 Drop T541 Flat T128 Drop T1428 Drop T605 Pipe T459 [PERSON_NAME…" at bounding box center [428, 139] width 857 height 200
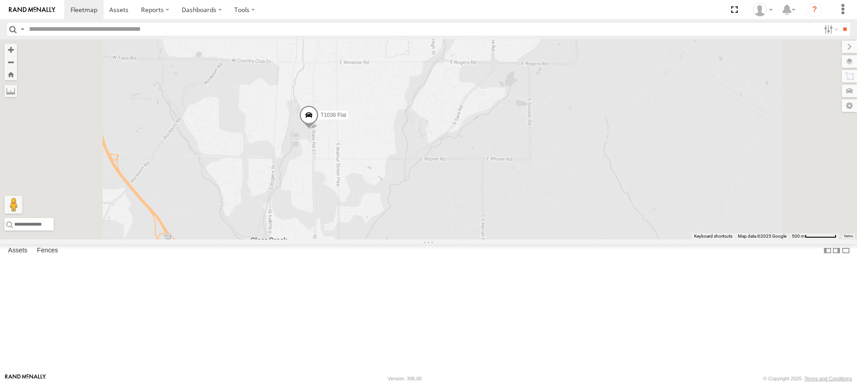
click at [438, 213] on div "T1427 Drop T745 Drop T541 Flat T128 Drop T1428 Drop T605 Pipe T459 [PERSON_NAME…" at bounding box center [428, 139] width 857 height 200
click at [436, 202] on div "T1427 Drop T745 Drop T541 Flat T128 Drop T1428 Drop T605 Pipe T459 [PERSON_NAME…" at bounding box center [428, 139] width 857 height 200
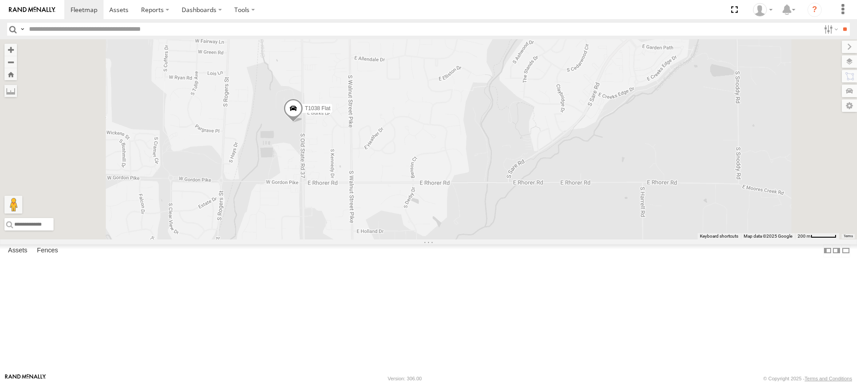
click at [431, 202] on div "T1427 Drop T745 Drop T541 Flat T128 Drop T1428 Drop T605 Pipe T459 [PERSON_NAME…" at bounding box center [428, 139] width 857 height 200
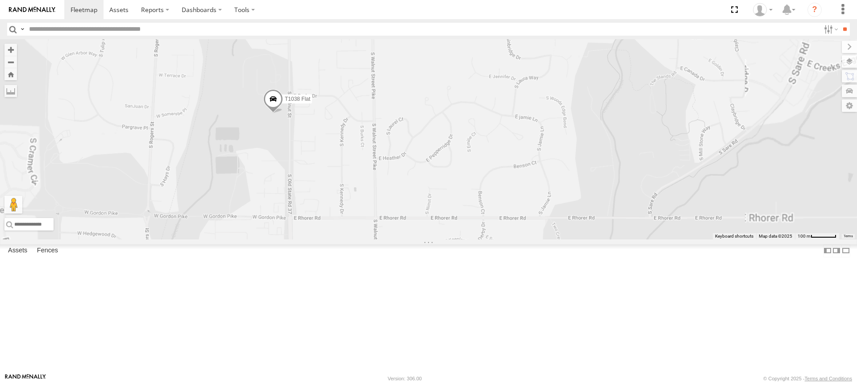
click at [431, 202] on div "T1427 Drop T745 Drop T541 Flat T128 Drop T1428 Drop T605 Pipe T459 [PERSON_NAME…" at bounding box center [428, 139] width 857 height 200
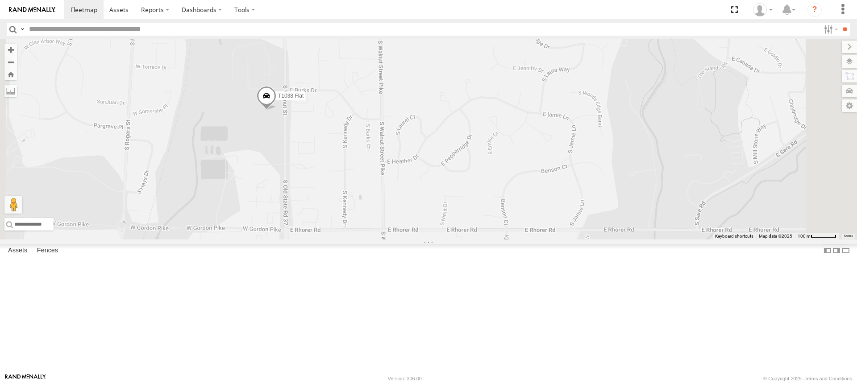
click at [431, 202] on div "T1427 Drop T745 Drop T541 Flat T128 Drop T1428 Drop T605 Pipe T459 [PERSON_NAME…" at bounding box center [428, 139] width 857 height 200
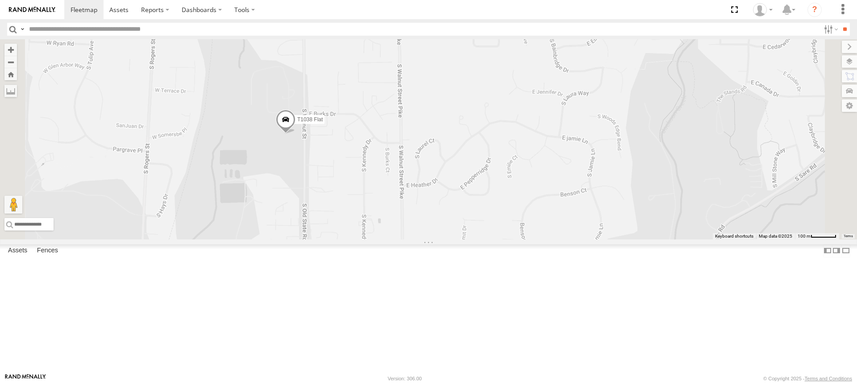
drag, startPoint x: 378, startPoint y: 190, endPoint x: 398, endPoint y: 214, distance: 31.0
click at [398, 214] on div "T1427 Drop T745 Drop T541 Flat T128 Drop T1428 Drop T605 Pipe T459 [PERSON_NAME…" at bounding box center [428, 139] width 857 height 200
click at [396, 211] on div "T1427 Drop T745 Drop T541 Flat T128 Drop T1428 Drop T605 Pipe T459 [PERSON_NAME…" at bounding box center [428, 139] width 857 height 200
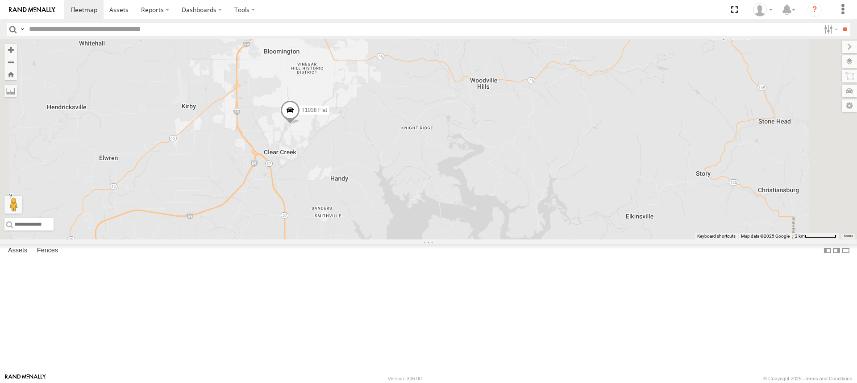
drag, startPoint x: 385, startPoint y: 141, endPoint x: 381, endPoint y: 170, distance: 28.9
click at [381, 170] on div "T1427 Drop T745 Drop T541 Flat T128 Drop T1428 Drop T605 Pipe T459 [PERSON_NAME…" at bounding box center [428, 139] width 857 height 200
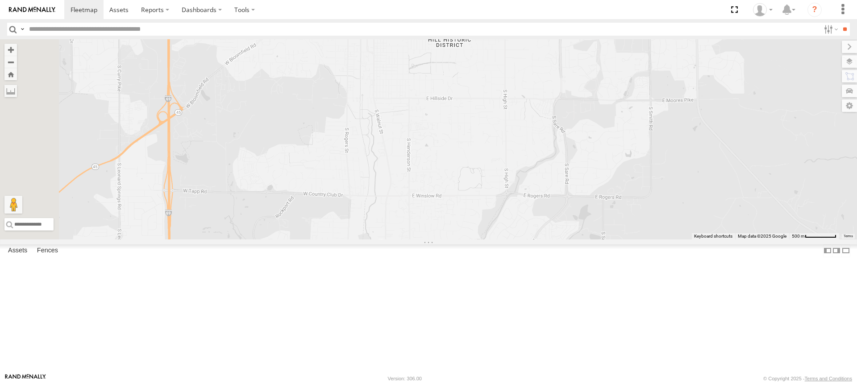
drag, startPoint x: 400, startPoint y: 139, endPoint x: 418, endPoint y: 177, distance: 41.9
click at [418, 177] on div "T1427 Drop T745 Drop T541 Flat T128 Drop T1428 Drop T605 Pipe T459 [PERSON_NAME…" at bounding box center [428, 139] width 857 height 200
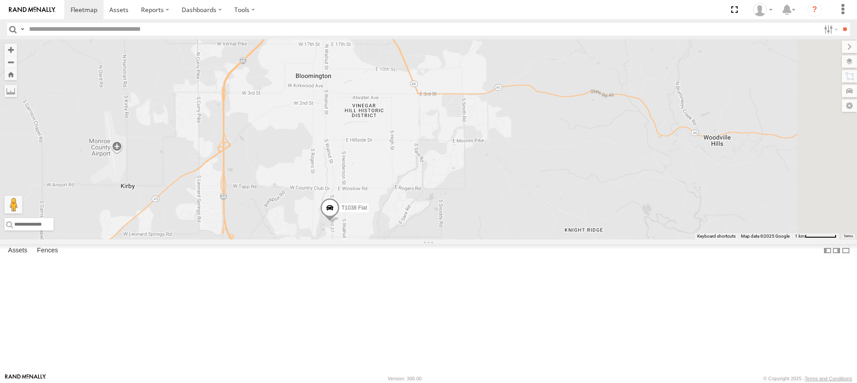
drag, startPoint x: 440, startPoint y: 87, endPoint x: 423, endPoint y: 116, distance: 34.0
click at [423, 116] on div "T1427 Drop T745 Drop T541 Flat T128 Drop T1428 Drop T605 Pipe T459 [PERSON_NAME…" at bounding box center [428, 139] width 857 height 200
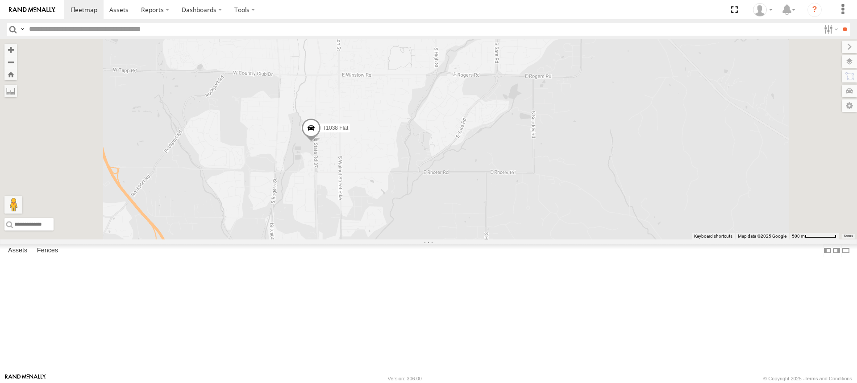
drag, startPoint x: 443, startPoint y: 280, endPoint x: 447, endPoint y: 158, distance: 121.8
click at [447, 158] on div "T1427 Drop T745 Drop T541 Flat T128 Drop T1428 Drop T605 Pipe T459 [PERSON_NAME…" at bounding box center [428, 139] width 857 height 200
click at [432, 212] on div "T1427 Drop T745 Drop T541 Flat T128 Drop T1428 Drop T605 Pipe T459 [PERSON_NAME…" at bounding box center [428, 139] width 857 height 200
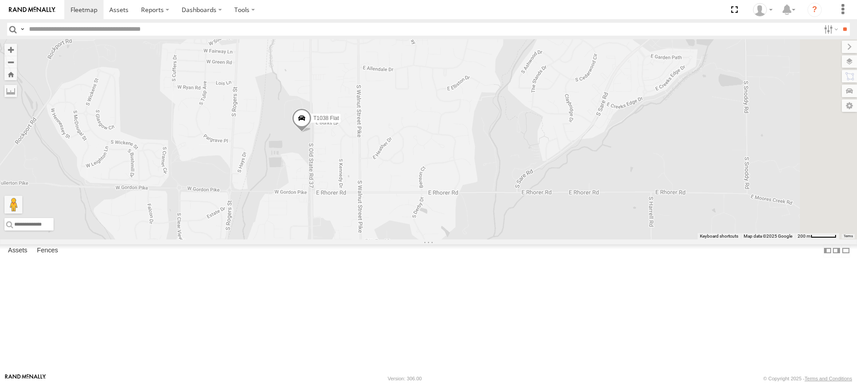
click at [423, 206] on div "T1427 Drop T745 Drop T541 Flat T128 Drop T1428 Drop T605 Pipe T459 [PERSON_NAME…" at bounding box center [428, 139] width 857 height 200
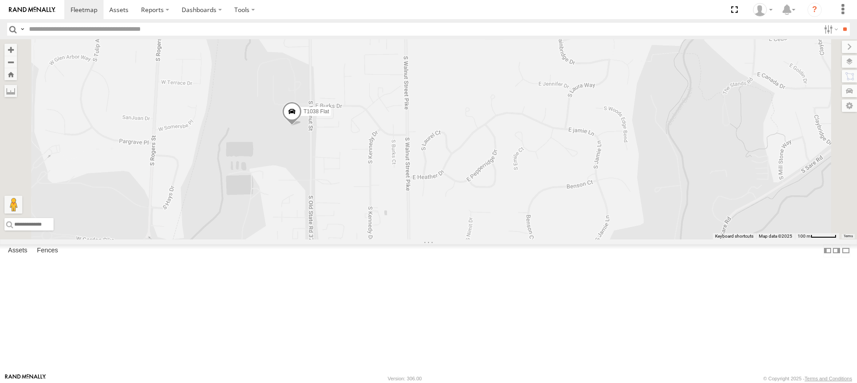
click at [422, 202] on div "T1427 Drop T745 Drop T541 Flat T128 Drop T1428 Drop T605 Pipe T459 [PERSON_NAME…" at bounding box center [428, 139] width 857 height 200
click at [421, 201] on div "T1427 Drop T745 Drop T541 Flat T128 Drop T1428 Drop T605 Pipe T459 [PERSON_NAME…" at bounding box center [428, 139] width 857 height 200
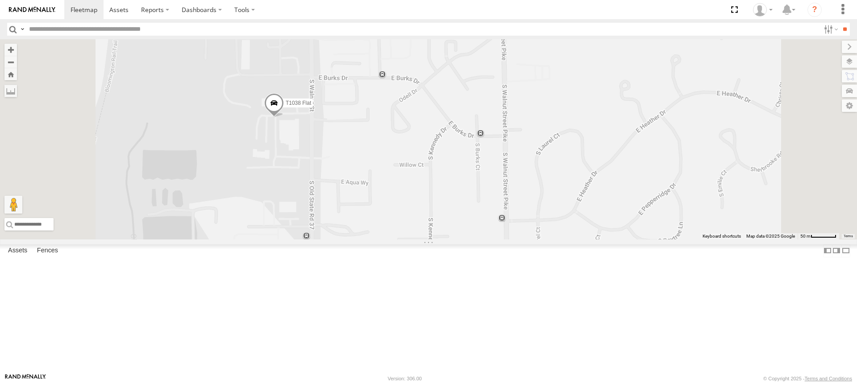
click at [396, 199] on div "T1427 Drop T745 Drop T541 Flat T128 Drop T1428 Drop T605 Pipe T459 [PERSON_NAME…" at bounding box center [428, 139] width 857 height 200
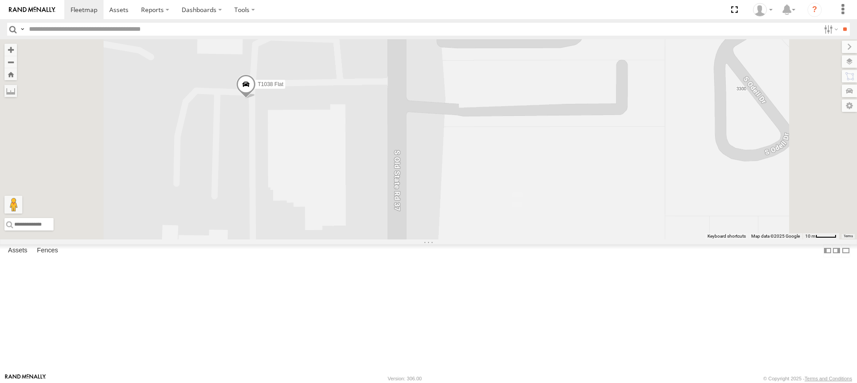
drag, startPoint x: 369, startPoint y: 179, endPoint x: 407, endPoint y: 181, distance: 38.0
click at [407, 181] on div "T1427 Drop T745 Drop T541 Flat T128 Drop T1428 Drop T605 Pipe T459 [PERSON_NAME…" at bounding box center [428, 139] width 857 height 200
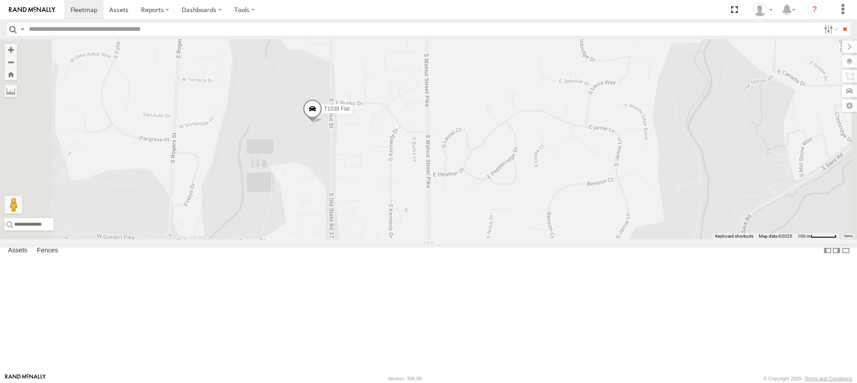
drag, startPoint x: 387, startPoint y: 153, endPoint x: 444, endPoint y: 199, distance: 73.3
click at [444, 199] on div "T1427 Drop T745 Drop T541 Flat T128 Drop T1428 Drop T605 Pipe T459 [PERSON_NAME…" at bounding box center [428, 139] width 857 height 200
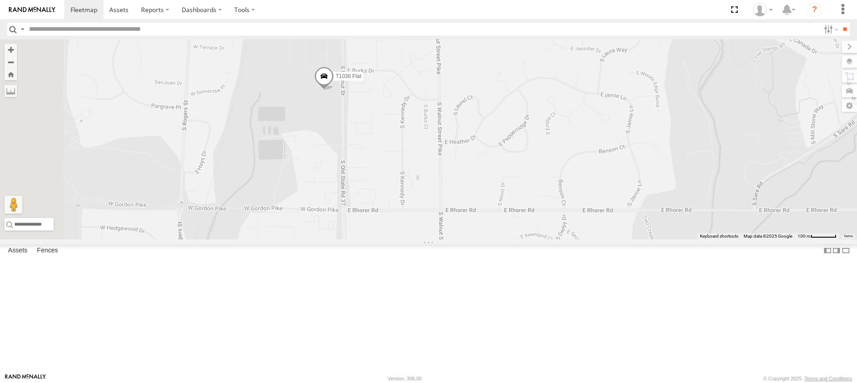
drag, startPoint x: 327, startPoint y: 108, endPoint x: 481, endPoint y: 208, distance: 183.3
click at [481, 208] on div "T1427 Drop T745 Drop T541 Flat T128 Drop T1428 Drop T605 Pipe T459 [PERSON_NAME…" at bounding box center [428, 139] width 857 height 200
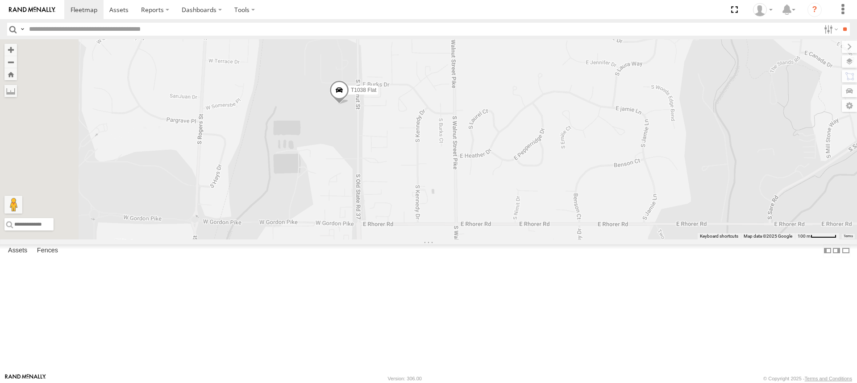
click at [349, 104] on span at bounding box center [339, 92] width 20 height 24
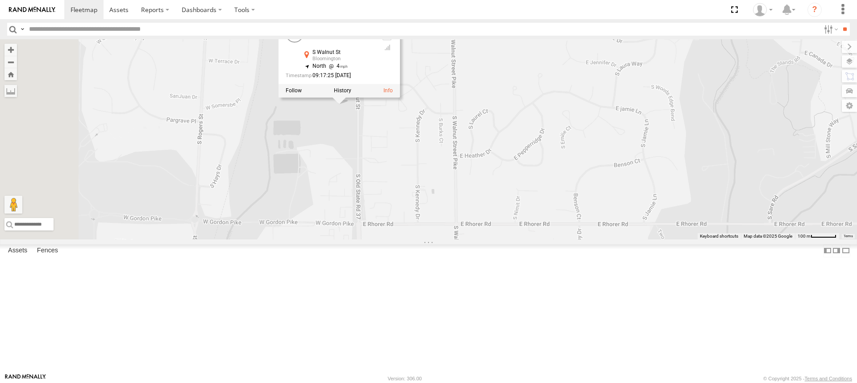
click at [501, 185] on div "T1427 Drop T745 Drop T541 Flat T128 Drop T1428 Drop T605 Pipe T459 [PERSON_NAME…" at bounding box center [428, 139] width 857 height 200
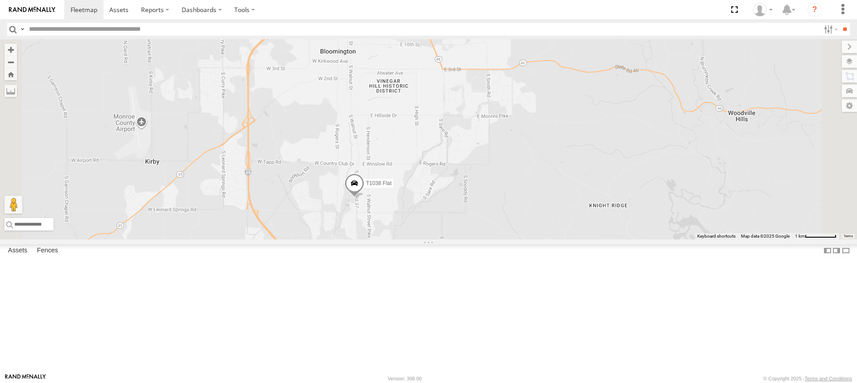
drag, startPoint x: 437, startPoint y: 142, endPoint x: 430, endPoint y: 240, distance: 98.8
click at [430, 240] on div "T1427 Drop T745 Drop T541 Flat T128 Drop T1428 Drop T605 Pipe T459 [PERSON_NAME…" at bounding box center [428, 139] width 857 height 200
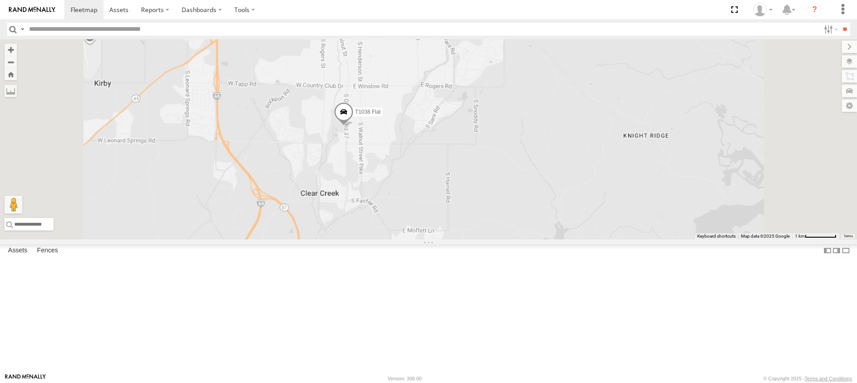
drag, startPoint x: 483, startPoint y: 280, endPoint x: 473, endPoint y: 199, distance: 81.3
click at [474, 200] on div "T1427 Drop T745 Drop T541 Flat T128 Drop T1428 Drop T605 Pipe T459 [PERSON_NAME…" at bounding box center [428, 139] width 857 height 200
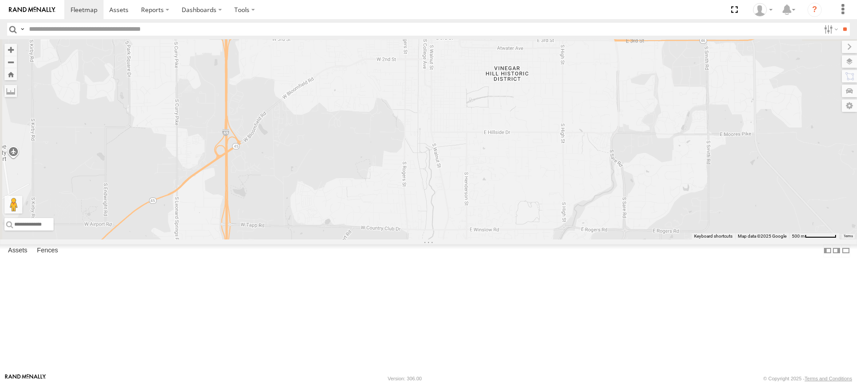
drag, startPoint x: 439, startPoint y: 117, endPoint x: 511, endPoint y: 220, distance: 125.4
click at [511, 220] on div "T1427 Drop T745 Drop T541 Flat T128 Drop T1428 Drop T605 Pipe T459 [PERSON_NAME…" at bounding box center [428, 139] width 857 height 200
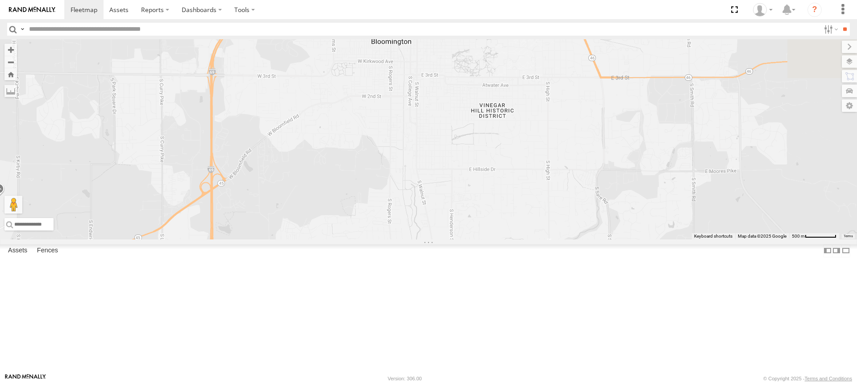
drag, startPoint x: 472, startPoint y: 111, endPoint x: 458, endPoint y: 148, distance: 39.3
click at [458, 148] on div "T1427 Drop T745 Drop T541 Flat T128 Drop T1428 Drop T605 Pipe T459 [PERSON_NAME…" at bounding box center [428, 139] width 857 height 200
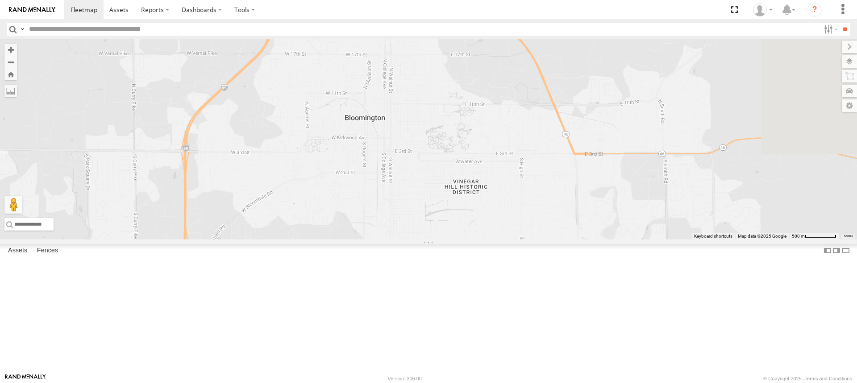
drag, startPoint x: 486, startPoint y: 133, endPoint x: 462, endPoint y: 210, distance: 80.4
click at [460, 210] on div "T1427 Drop T745 Drop T541 Flat T128 Drop T1428 Drop T605 Pipe T459 [PERSON_NAME…" at bounding box center [428, 139] width 857 height 200
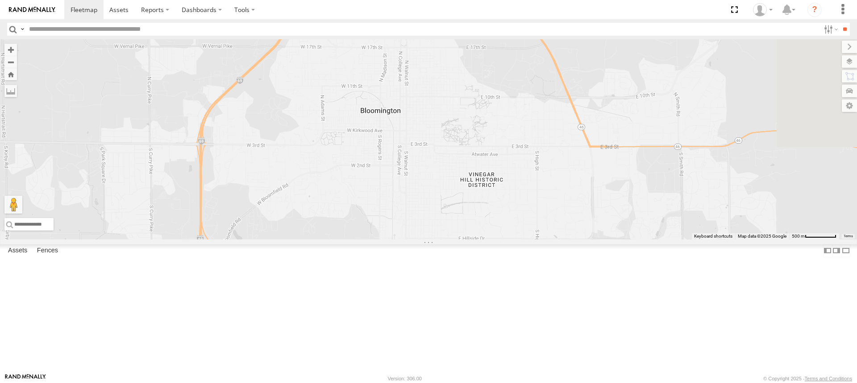
drag, startPoint x: 482, startPoint y: 207, endPoint x: 491, endPoint y: 204, distance: 8.8
click at [491, 204] on div "T1427 Drop T745 Drop T541 Flat T128 Drop T1428 Drop T605 Pipe T459 [PERSON_NAME…" at bounding box center [428, 139] width 857 height 200
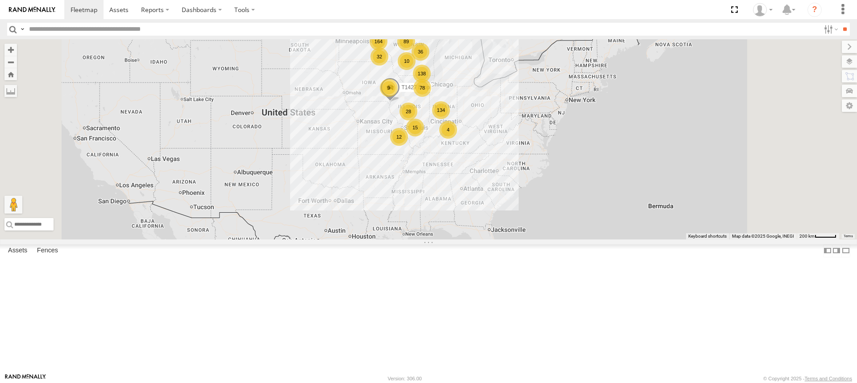
click at [116, 30] on input "text" at bounding box center [422, 29] width 794 height 13
type input "*****"
click at [839, 23] on input "**" at bounding box center [844, 29] width 10 height 13
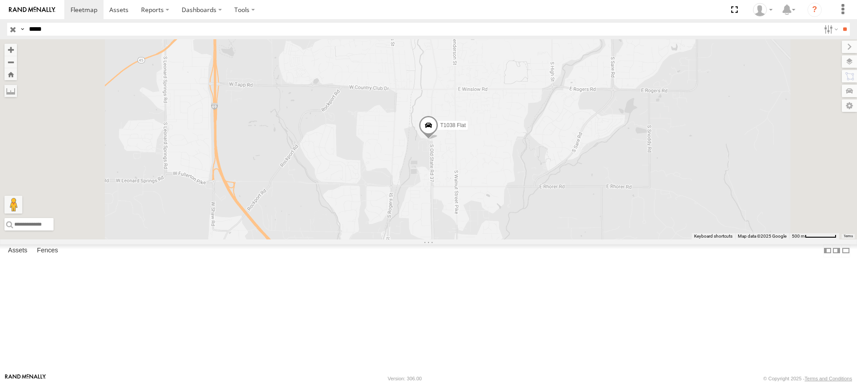
click at [547, 209] on div "T1038 Flat" at bounding box center [428, 139] width 857 height 200
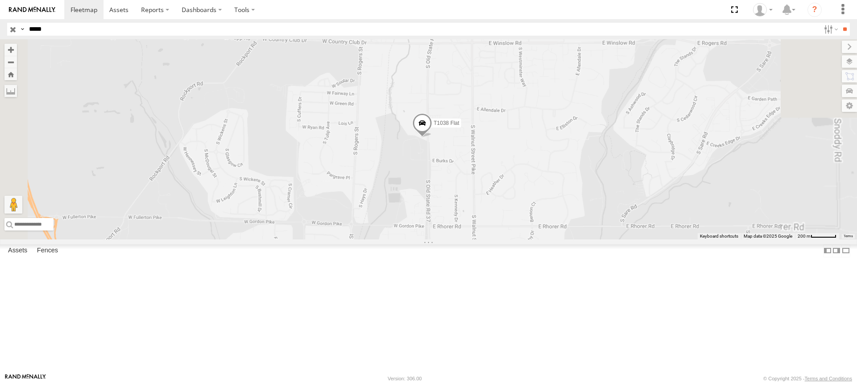
click at [547, 209] on div "T1038 Flat" at bounding box center [428, 139] width 857 height 200
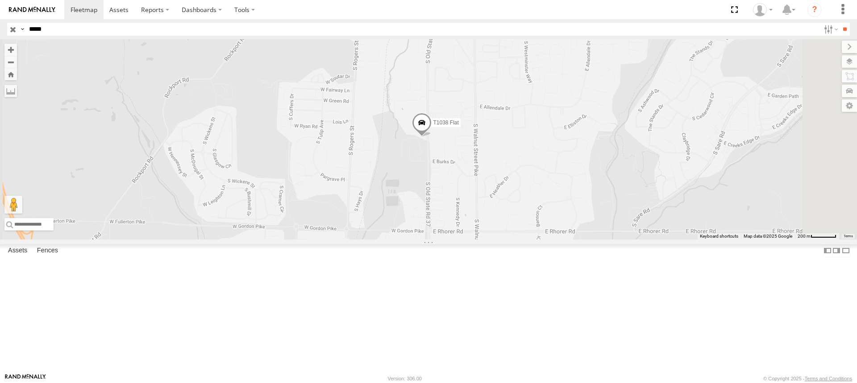
click at [546, 226] on div "T1038 Flat" at bounding box center [428, 139] width 857 height 200
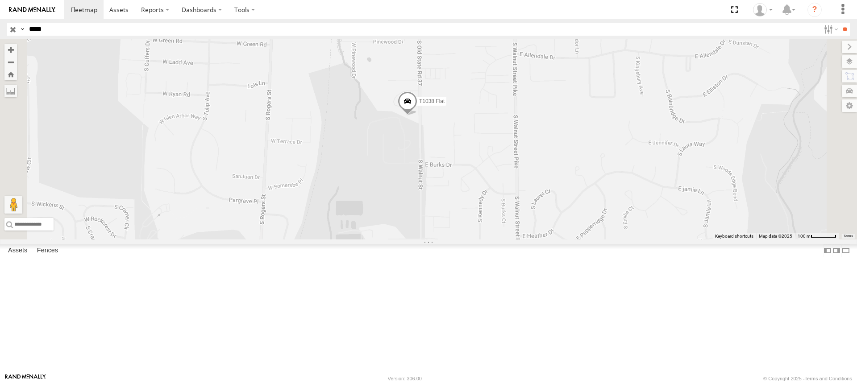
click at [532, 194] on div "T1038 Flat" at bounding box center [428, 139] width 857 height 200
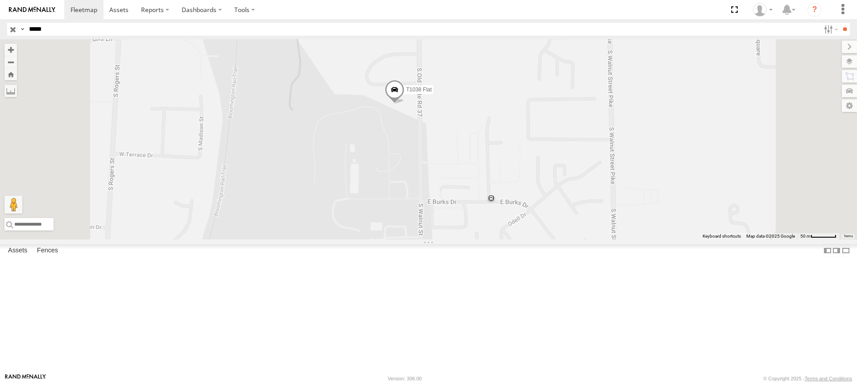
click at [531, 193] on div "T1038 Flat" at bounding box center [428, 139] width 857 height 200
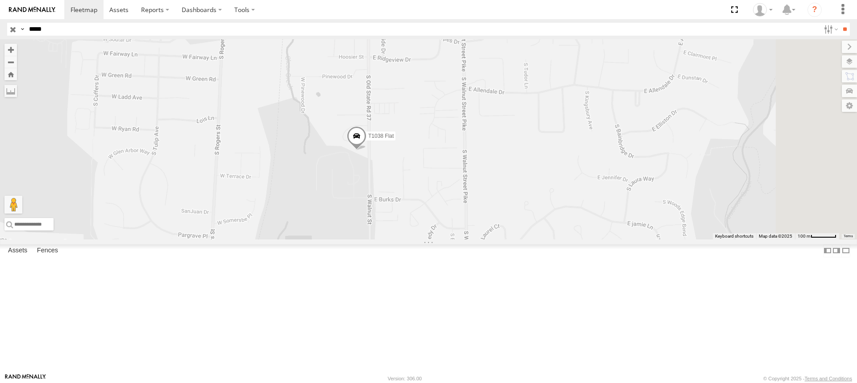
drag, startPoint x: 577, startPoint y: 133, endPoint x: 523, endPoint y: 172, distance: 66.8
click at [518, 177] on div "T1038 Flat" at bounding box center [428, 139] width 857 height 200
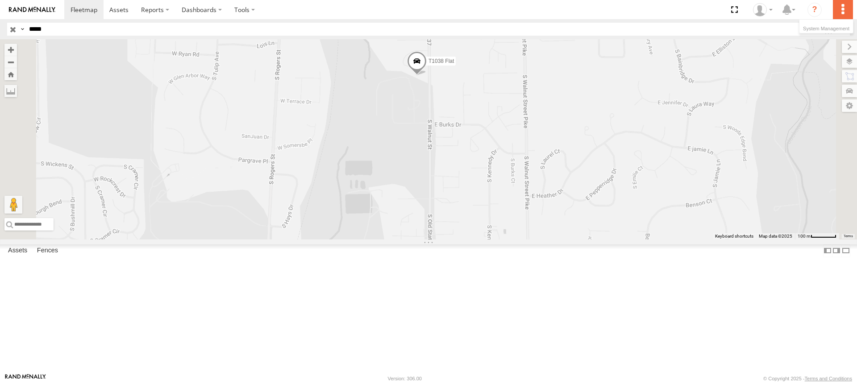
click at [841, 10] on label at bounding box center [842, 9] width 20 height 19
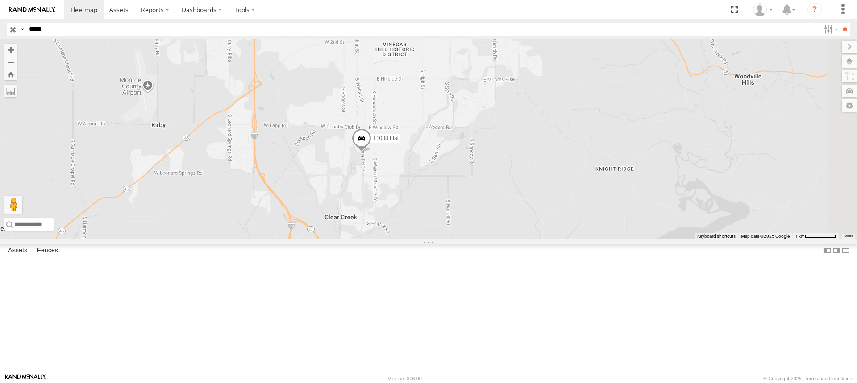
drag, startPoint x: 522, startPoint y: 205, endPoint x: 490, endPoint y: 228, distance: 39.6
click at [490, 228] on div "T1038 Flat" at bounding box center [428, 139] width 857 height 200
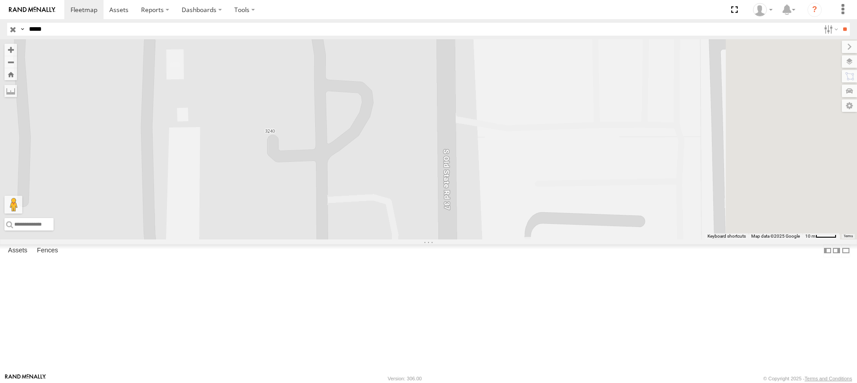
drag, startPoint x: 547, startPoint y: 124, endPoint x: 339, endPoint y: 311, distance: 279.9
click at [329, 240] on div "T1038 Flat" at bounding box center [428, 139] width 857 height 200
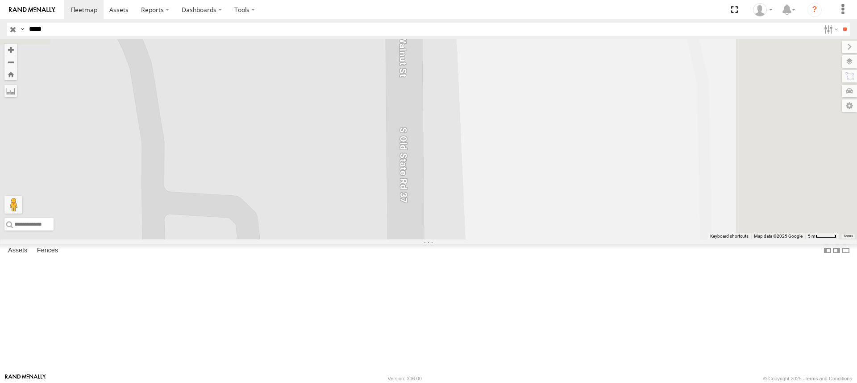
drag, startPoint x: 566, startPoint y: 199, endPoint x: 480, endPoint y: 281, distance: 119.0
click at [476, 240] on div "T1038 Flat" at bounding box center [428, 139] width 857 height 200
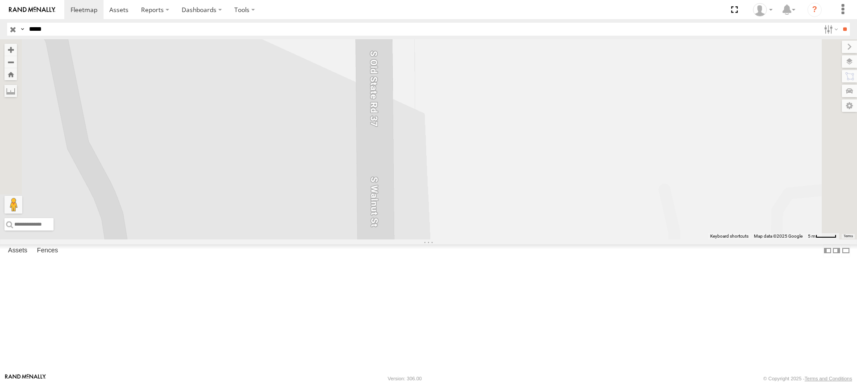
drag, startPoint x: 488, startPoint y: 87, endPoint x: 503, endPoint y: 204, distance: 117.9
click at [503, 204] on div "T1038 Flat" at bounding box center [428, 139] width 857 height 200
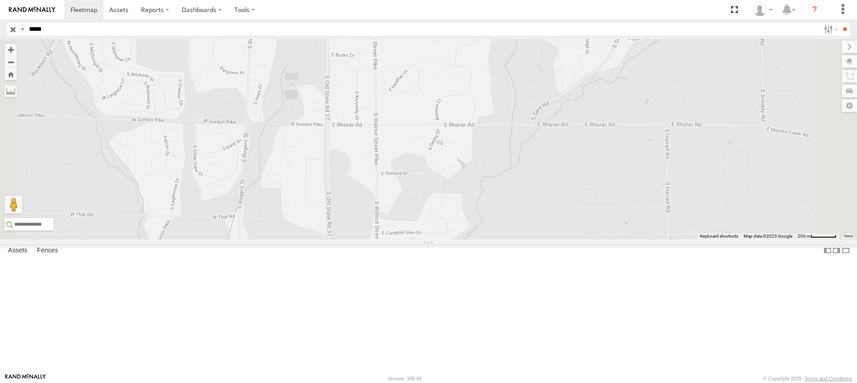
drag, startPoint x: 472, startPoint y: 298, endPoint x: 488, endPoint y: 206, distance: 93.7
click at [488, 206] on div "T1038 Flat" at bounding box center [428, 139] width 857 height 200
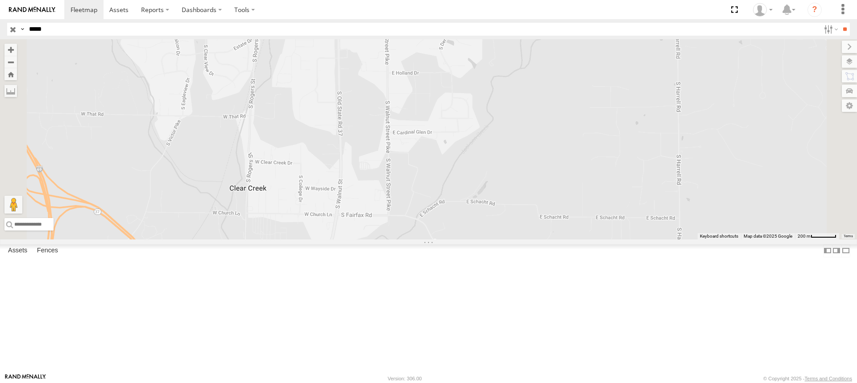
drag, startPoint x: 504, startPoint y: 216, endPoint x: 515, endPoint y: 115, distance: 101.9
click at [515, 115] on div "T1038 Flat" at bounding box center [428, 139] width 857 height 200
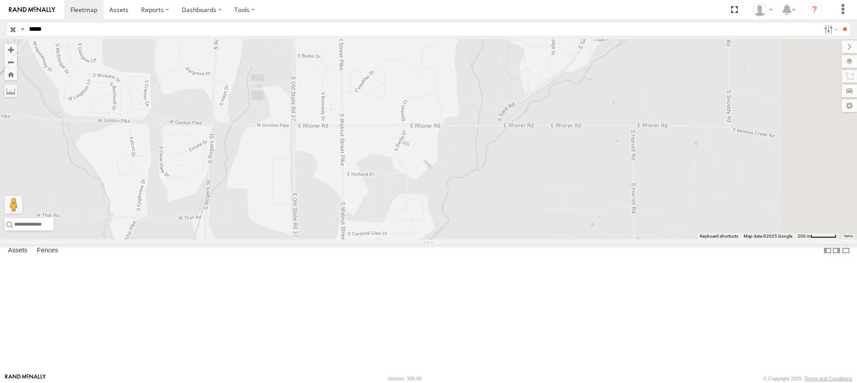
drag, startPoint x: 521, startPoint y: 121, endPoint x: 476, endPoint y: 224, distance: 112.9
click at [476, 224] on div "T1038 Flat" at bounding box center [428, 139] width 857 height 200
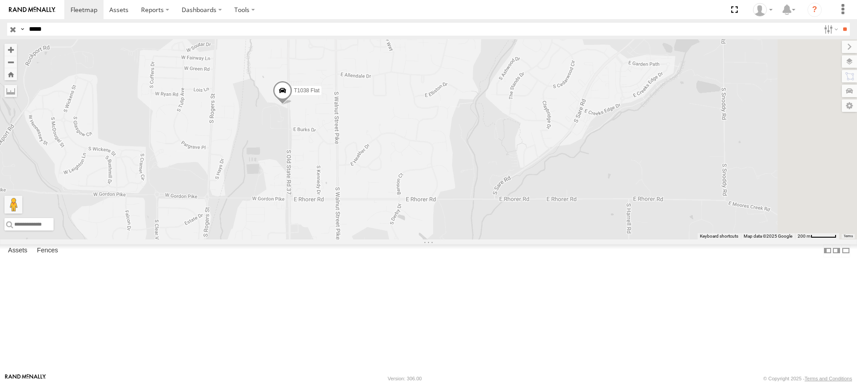
drag, startPoint x: 473, startPoint y: 133, endPoint x: 468, endPoint y: 209, distance: 76.4
click at [468, 209] on div "T1038 Flat" at bounding box center [428, 139] width 857 height 200
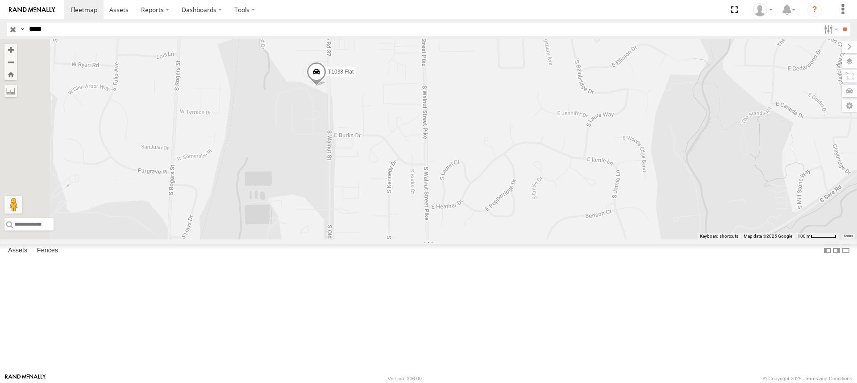
drag, startPoint x: 442, startPoint y: 181, endPoint x: 555, endPoint y: 191, distance: 113.8
click at [555, 191] on div "T1038 Flat" at bounding box center [428, 139] width 857 height 200
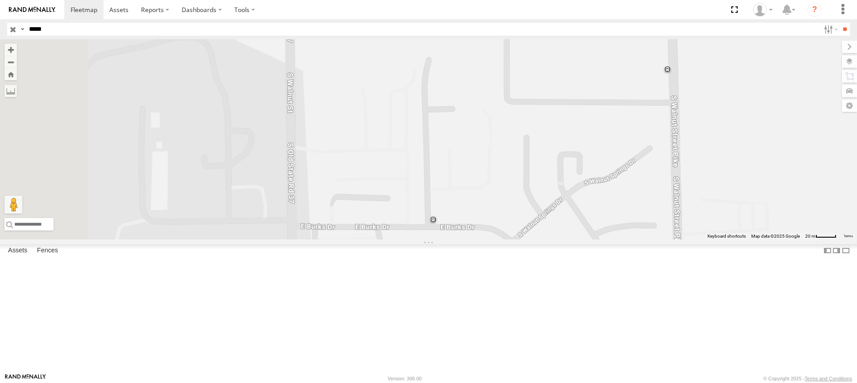
drag, startPoint x: 502, startPoint y: 149, endPoint x: 691, endPoint y: 180, distance: 191.6
click at [691, 178] on div "T1038 Flat" at bounding box center [428, 139] width 857 height 200
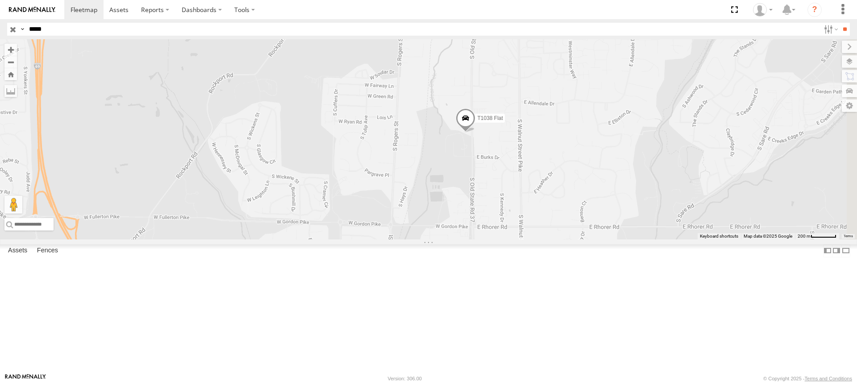
drag, startPoint x: 677, startPoint y: 193, endPoint x: 608, endPoint y: 212, distance: 71.9
click at [608, 212] on div "T1038 Flat" at bounding box center [428, 139] width 857 height 200
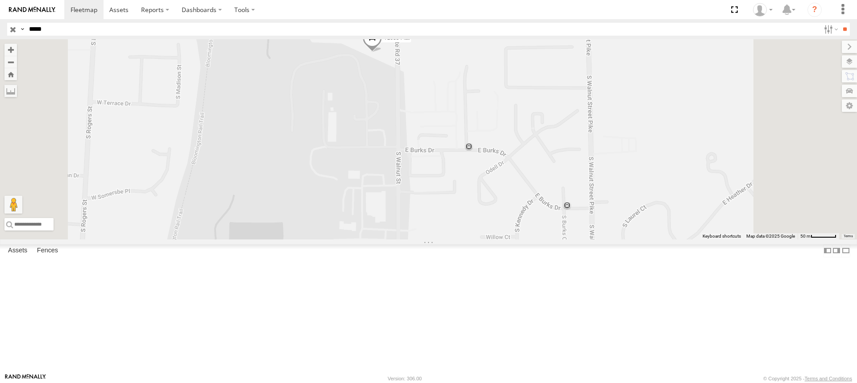
drag, startPoint x: 579, startPoint y: 204, endPoint x: 557, endPoint y: 164, distance: 45.7
click at [557, 164] on div "T1038 Flat" at bounding box center [428, 139] width 857 height 200
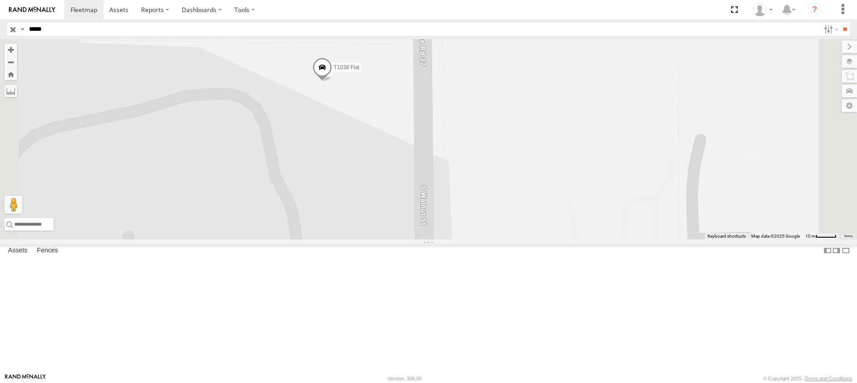
drag, startPoint x: 470, startPoint y: 62, endPoint x: 465, endPoint y: 258, distance: 195.9
click at [465, 240] on div "T1038 Flat" at bounding box center [428, 139] width 857 height 200
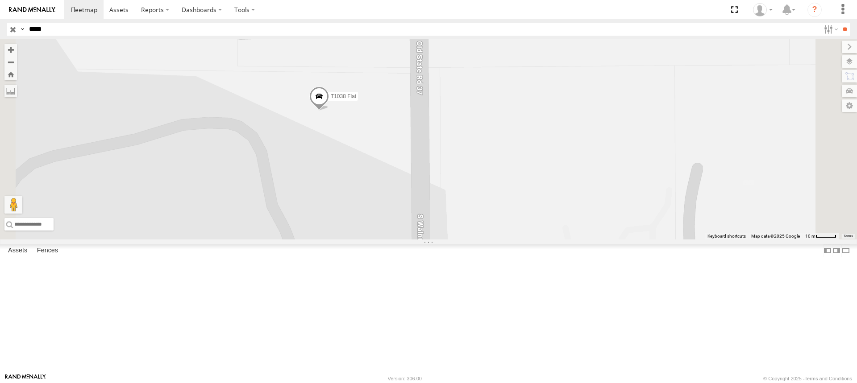
drag, startPoint x: 463, startPoint y: 96, endPoint x: 459, endPoint y: 130, distance: 34.5
click at [459, 130] on div "T1038 Flat" at bounding box center [428, 139] width 857 height 200
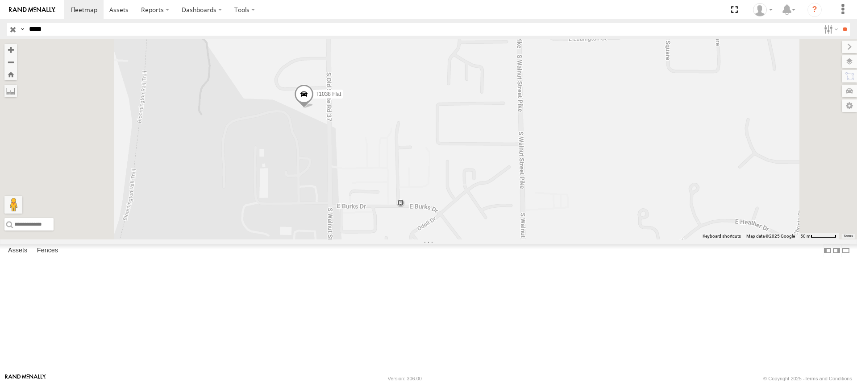
drag, startPoint x: 316, startPoint y: 78, endPoint x: 354, endPoint y: 140, distance: 72.7
click at [354, 140] on div "T1038 Flat" at bounding box center [428, 139] width 857 height 200
